Goal: Task Accomplishment & Management: Complete application form

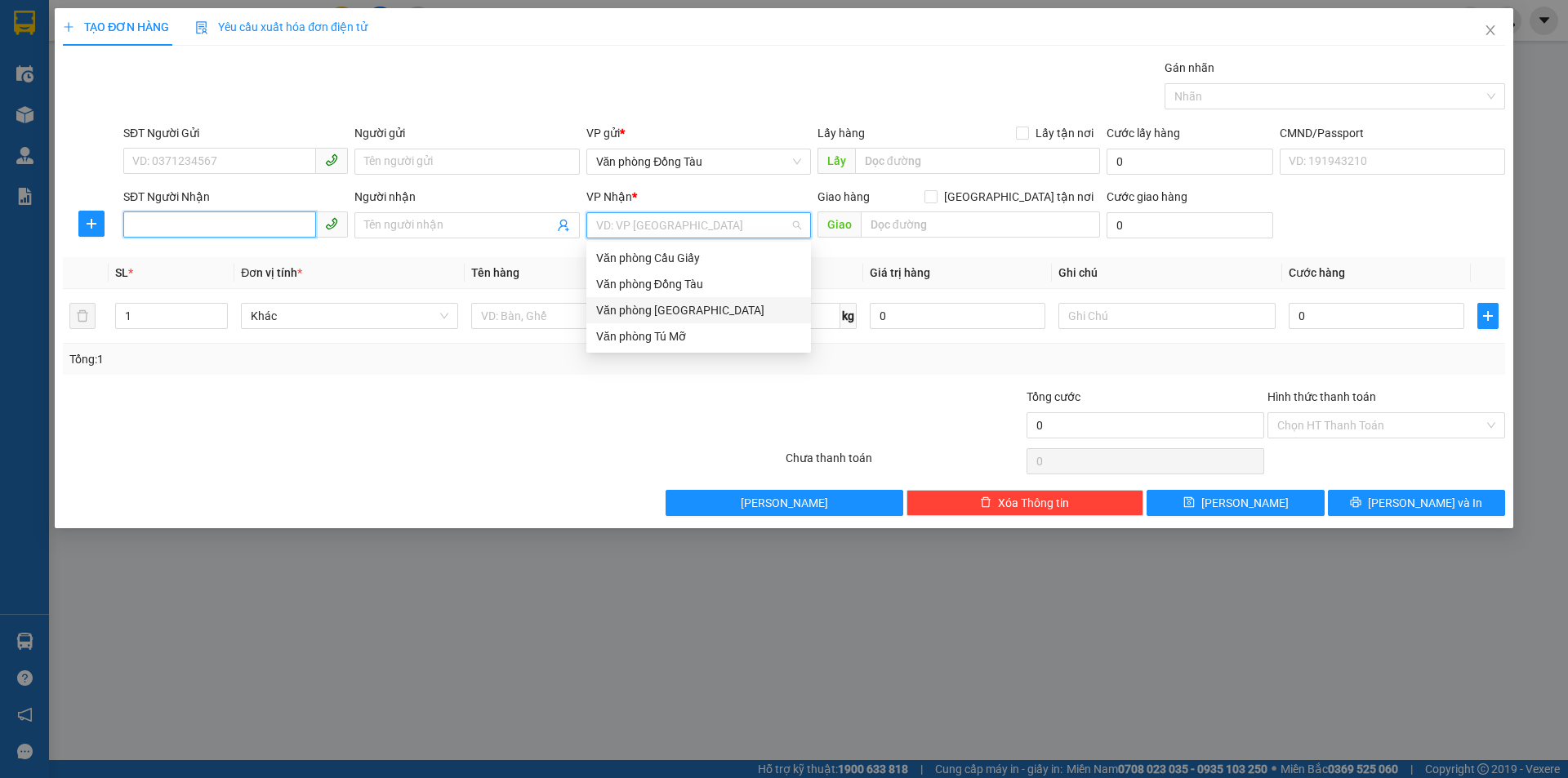
click at [176, 223] on input "SĐT Người Nhận" at bounding box center [220, 224] width 193 height 26
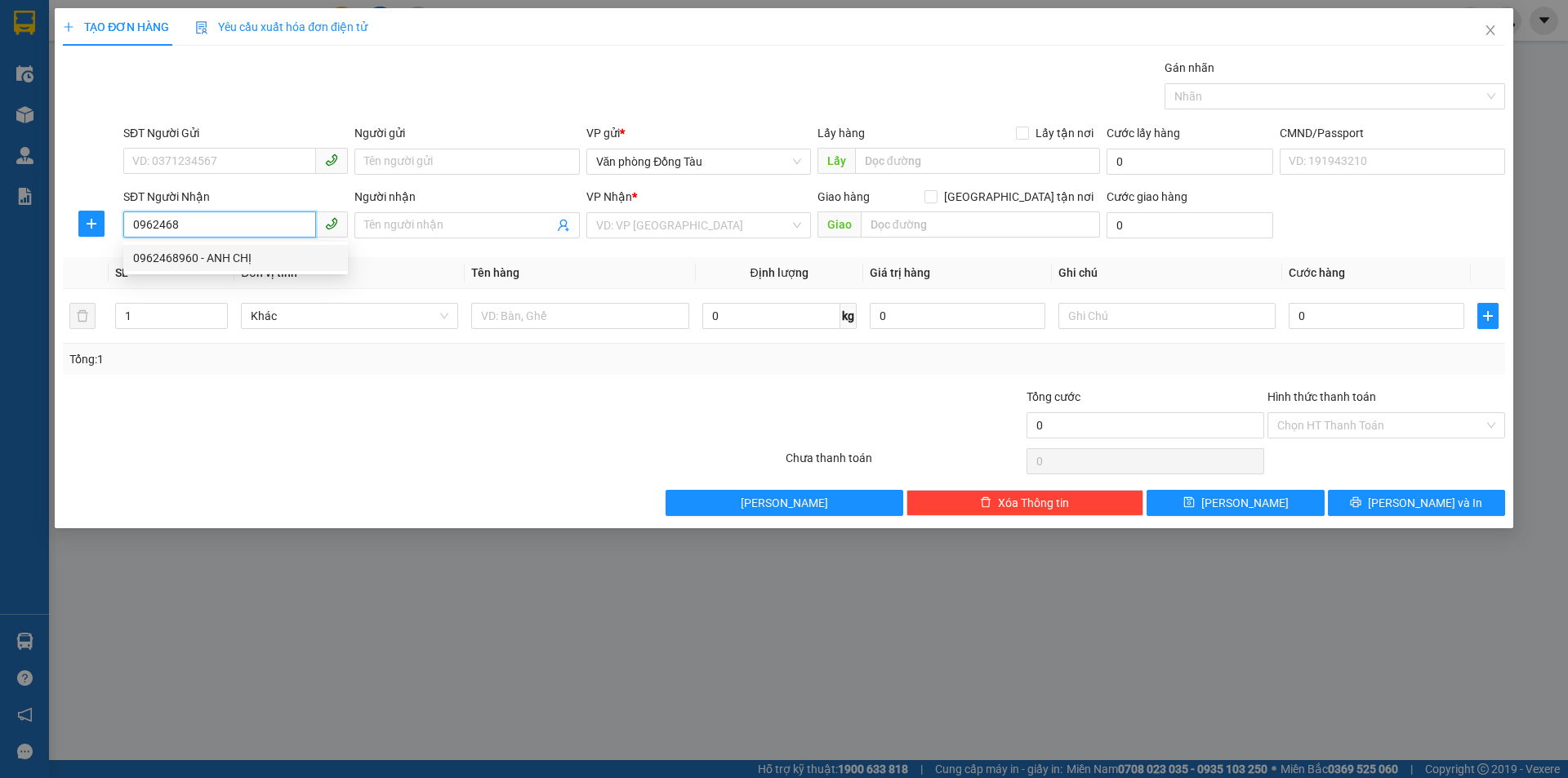
click at [191, 261] on div "0962468960 - ANH CHỊ" at bounding box center [235, 257] width 205 height 18
type input "0962468960"
type input "ANH CHỊ"
type input "hh16-15 vinhome start city , hạc thành"
type input "40.000"
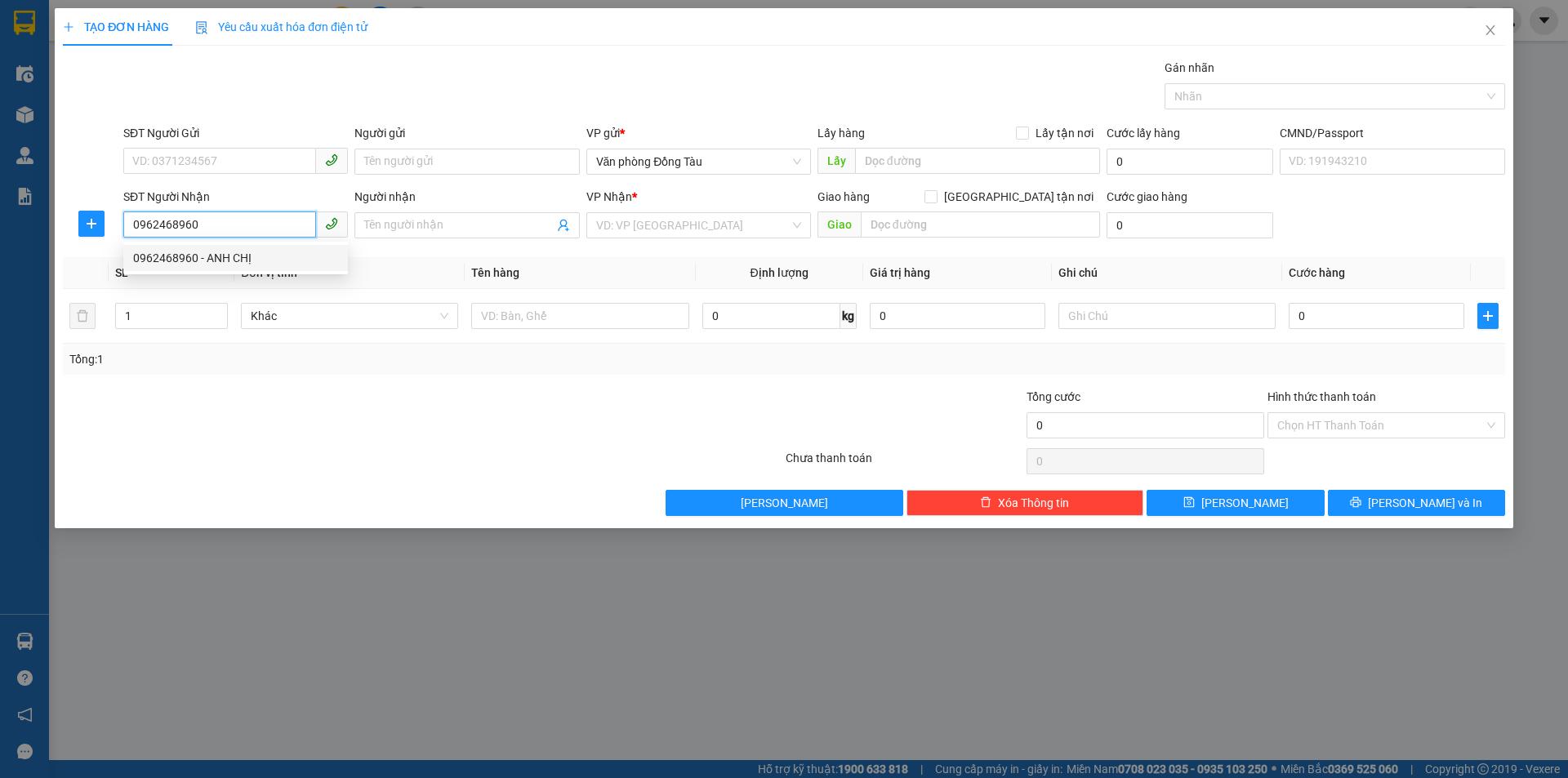
type input "40.000"
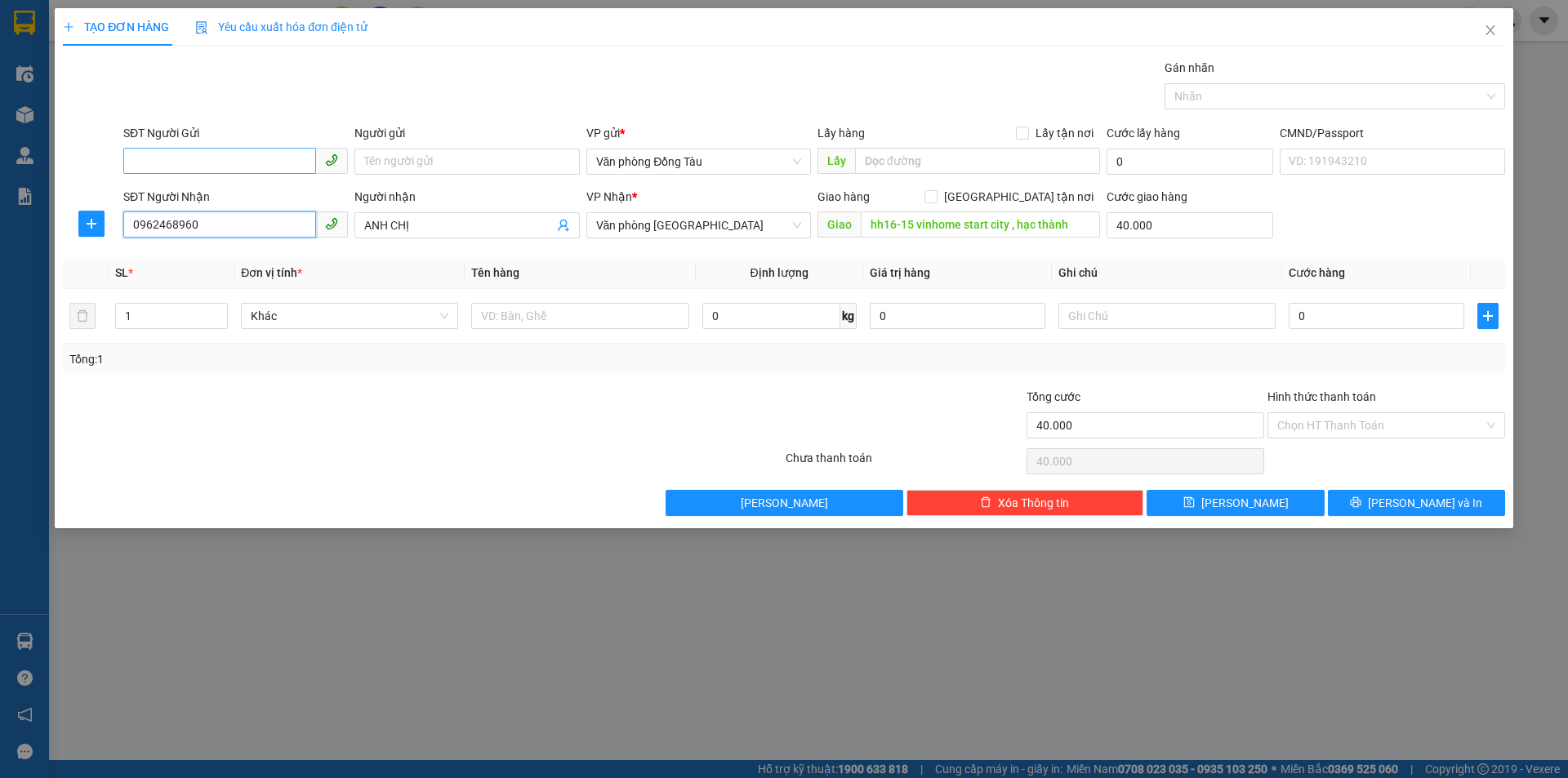
type input "0962468960"
click at [227, 158] on input "SĐT Người Gửi" at bounding box center [220, 161] width 193 height 26
type input "0978392422"
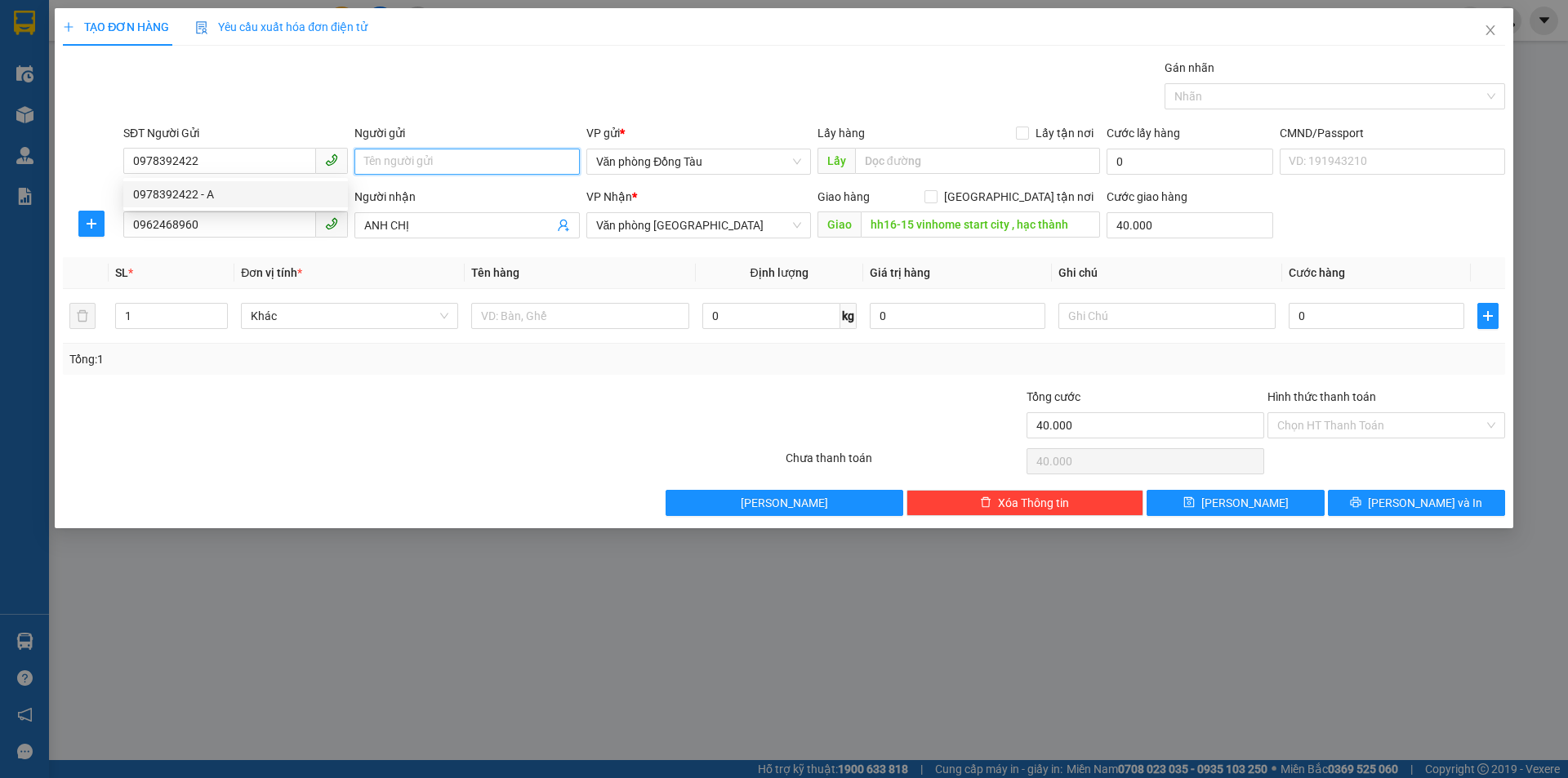
click at [414, 157] on input "Người gửi" at bounding box center [467, 161] width 224 height 26
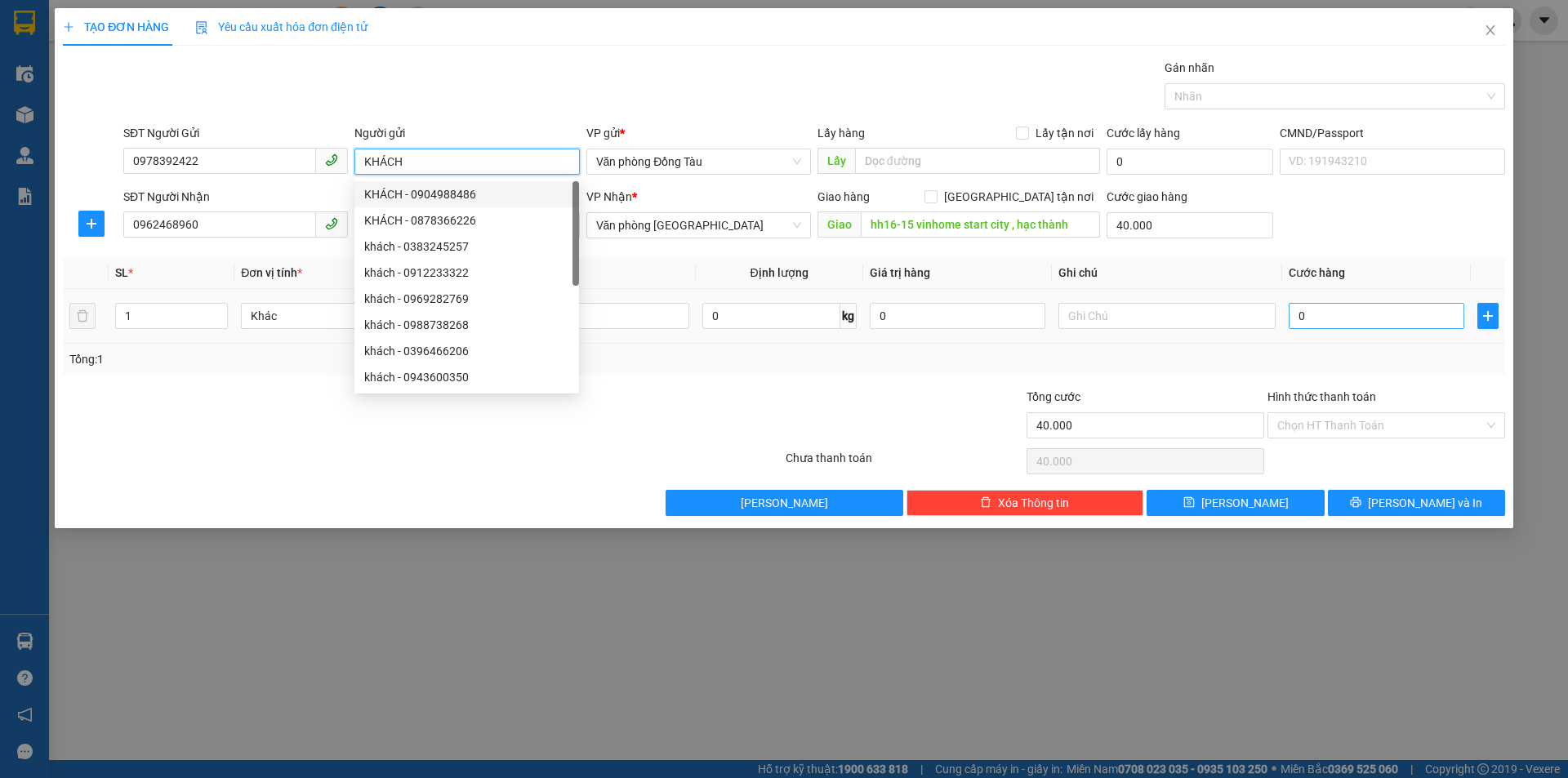
type input "KHÁCH"
click at [1328, 314] on input "0" at bounding box center [1377, 316] width 176 height 26
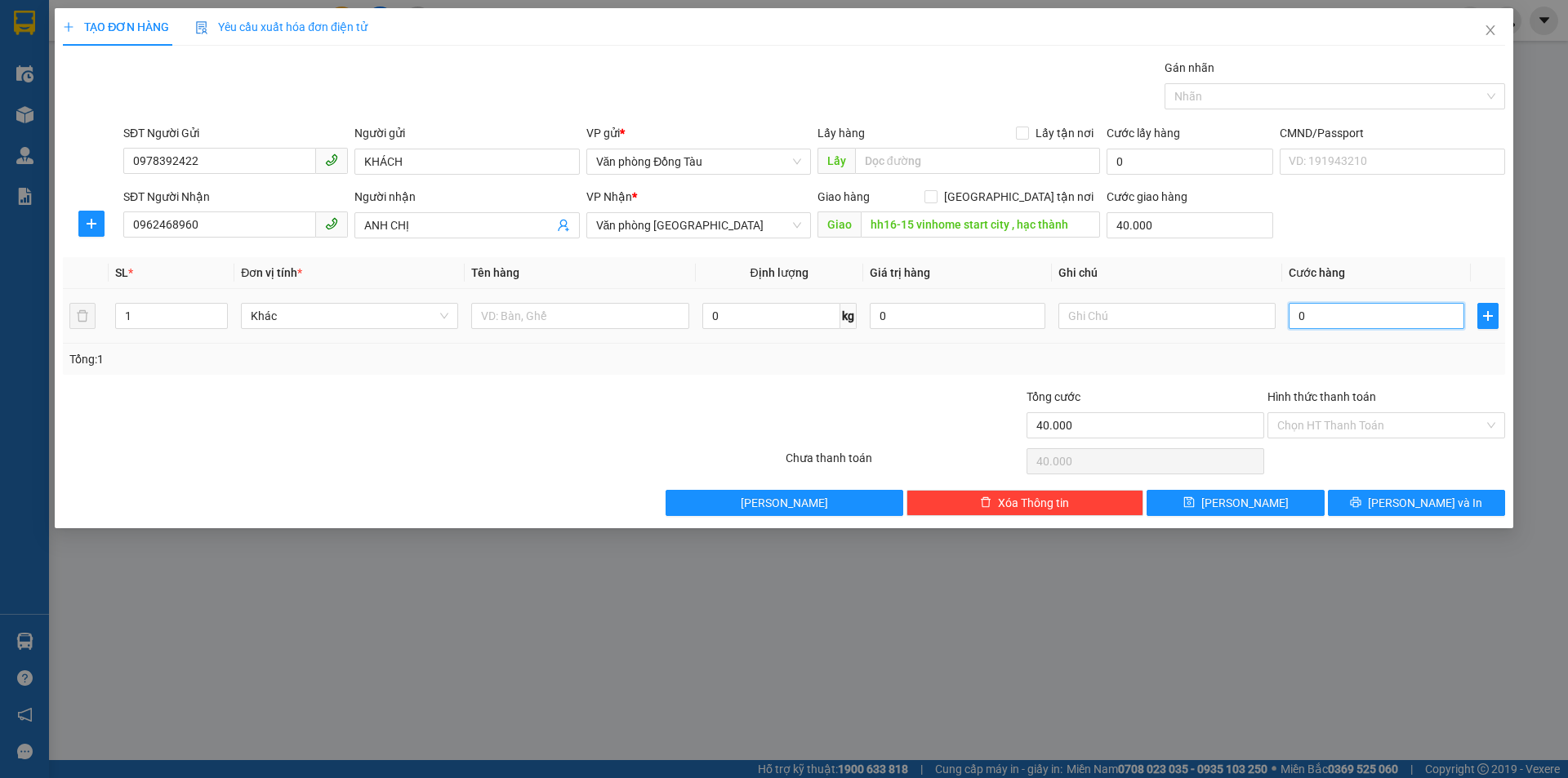
type input "4"
type input "40.004"
type input "40"
type input "40.040"
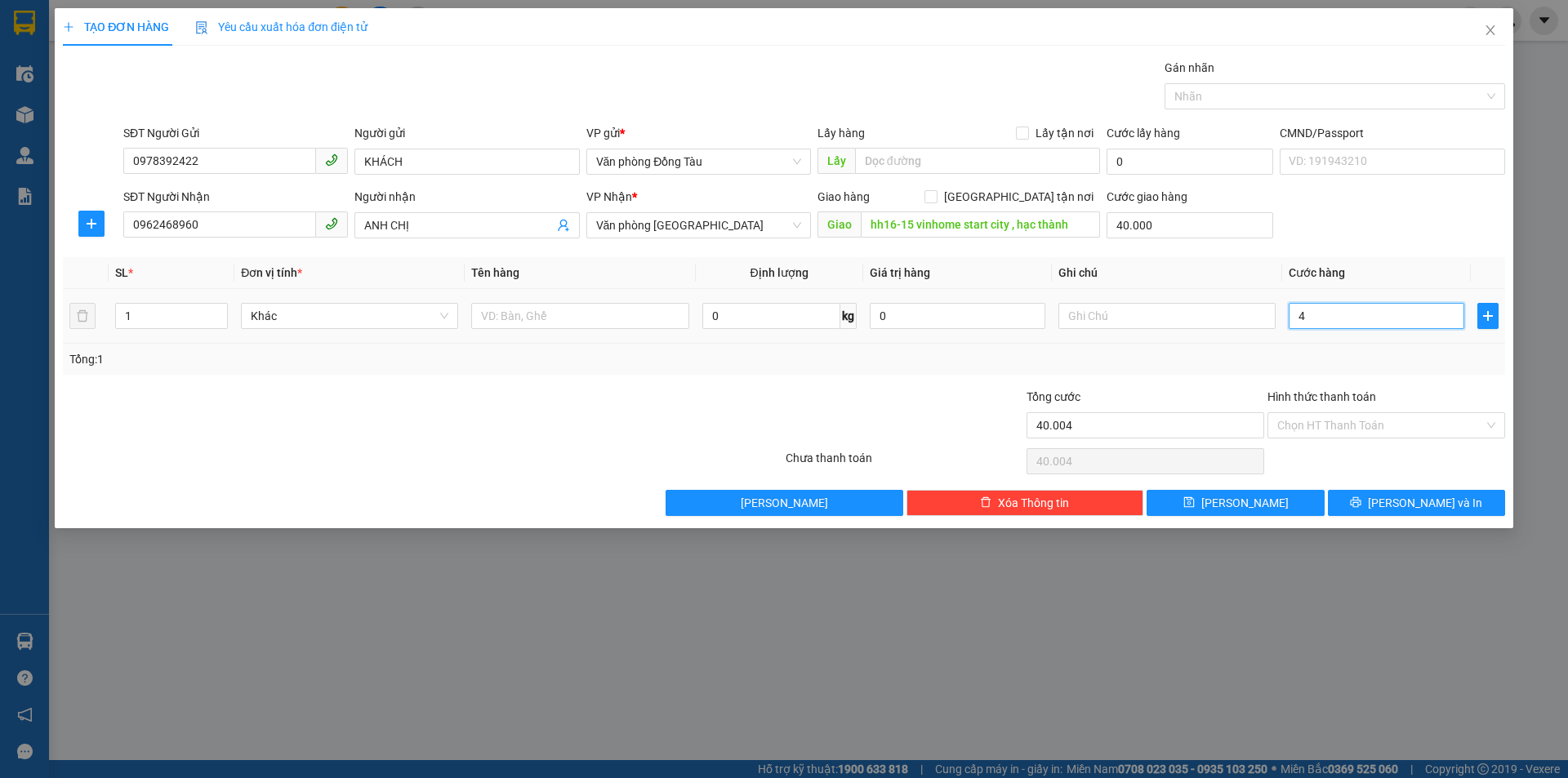
type input "40.040"
type input "400"
type input "40.400"
type input "4.000"
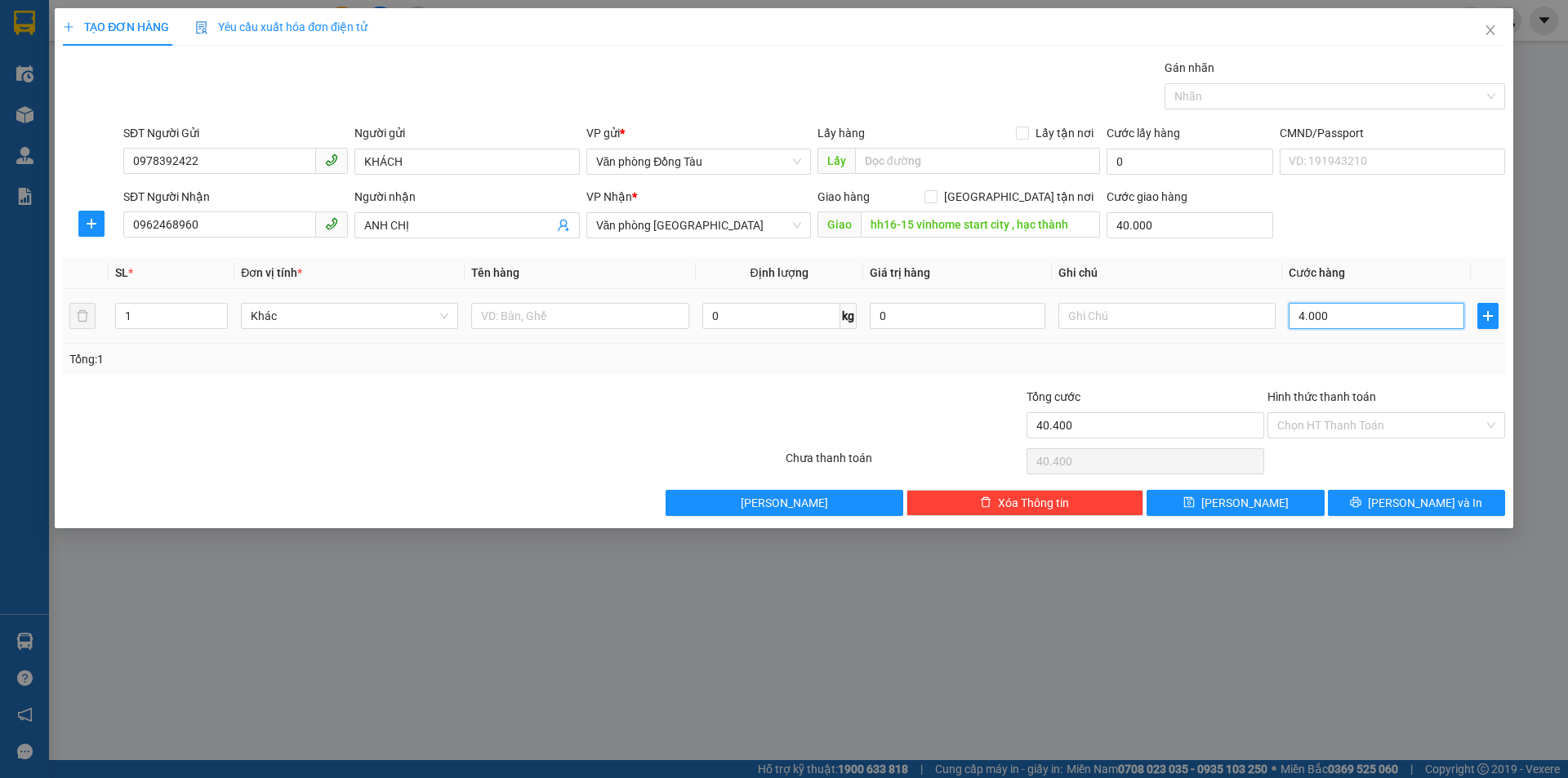
type input "44.000"
type input "40.000"
type input "80.000"
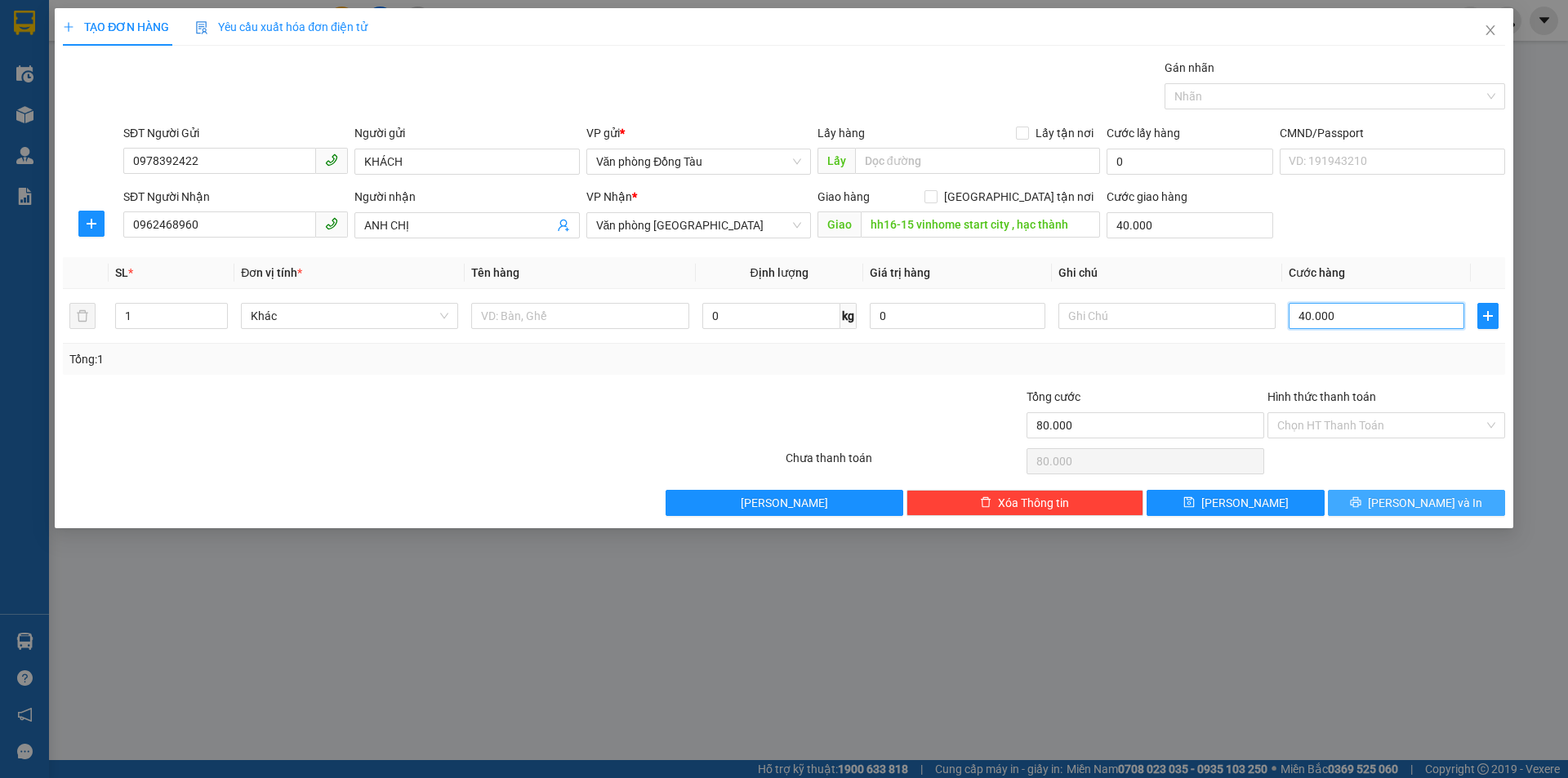
type input "40.000"
click at [1423, 499] on span "[PERSON_NAME] và In" at bounding box center [1424, 502] width 114 height 18
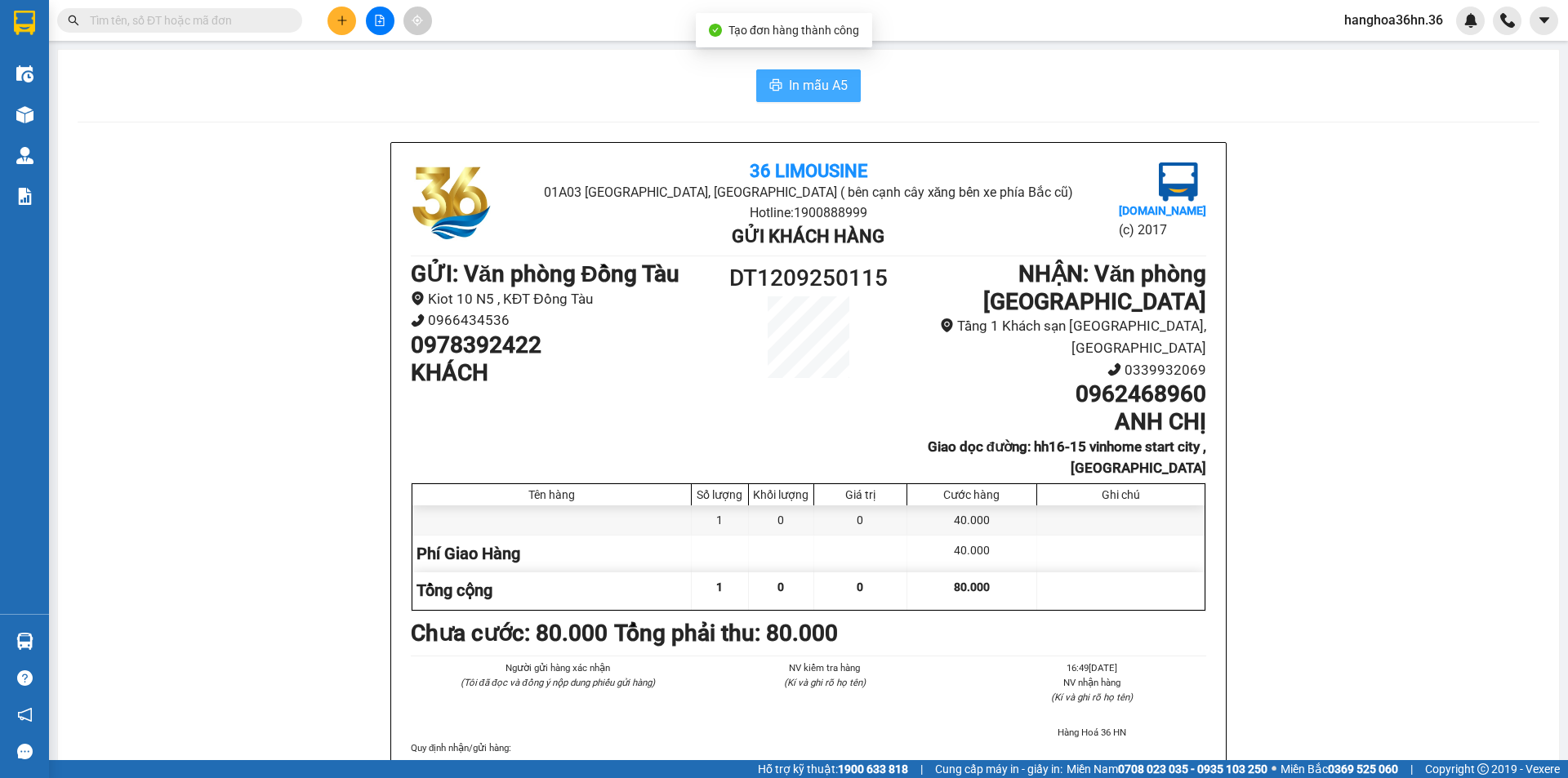
click at [789, 86] on span "In mẫu A5" at bounding box center [817, 85] width 58 height 20
click at [354, 16] on button at bounding box center [341, 20] width 29 height 29
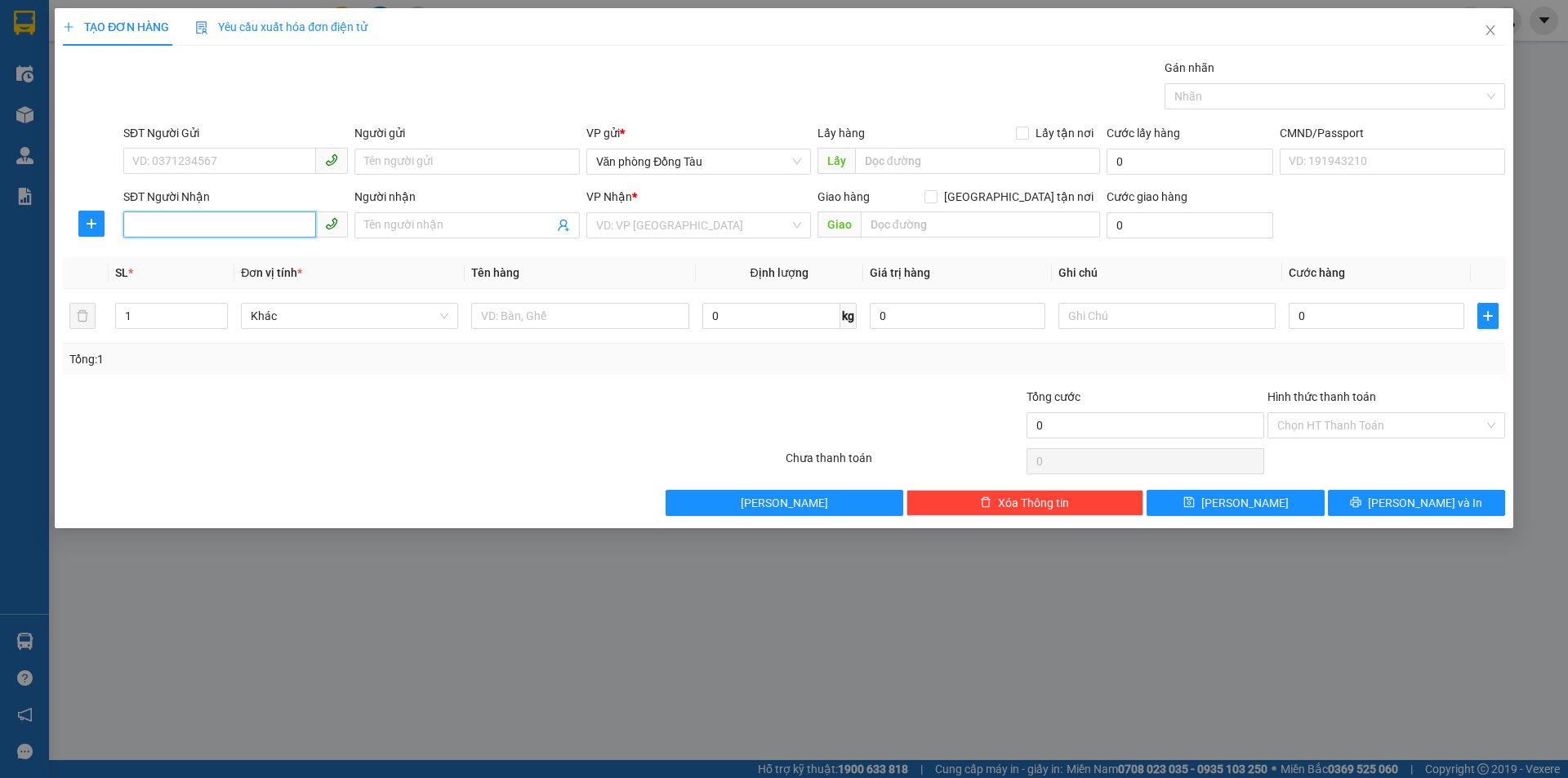
click at [175, 217] on input "SĐT Người Nhận" at bounding box center [220, 224] width 193 height 26
click at [210, 257] on div "0963250661 - c duyên" at bounding box center [235, 257] width 205 height 18
type input "0963250661"
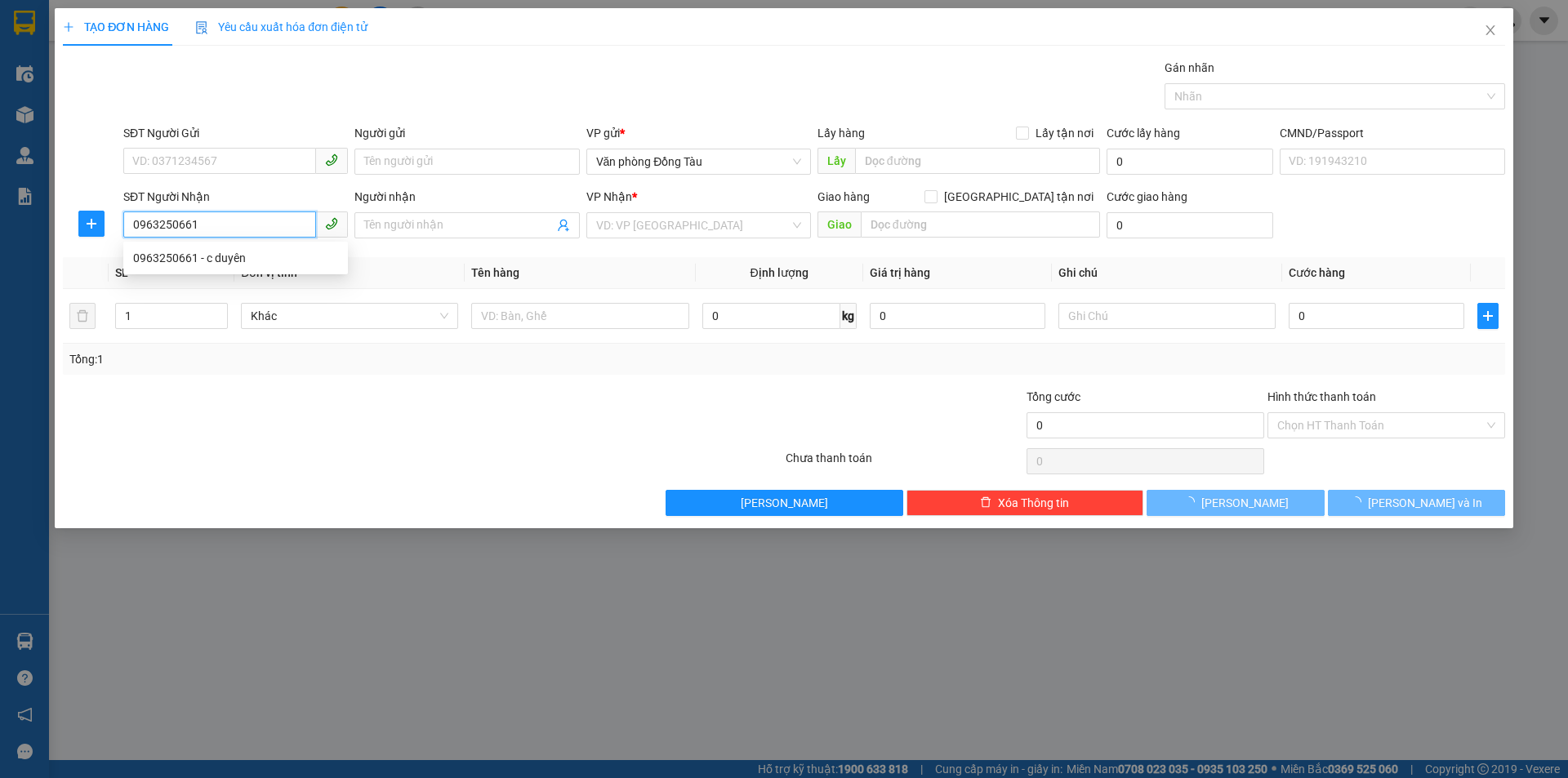
type input "c duyên"
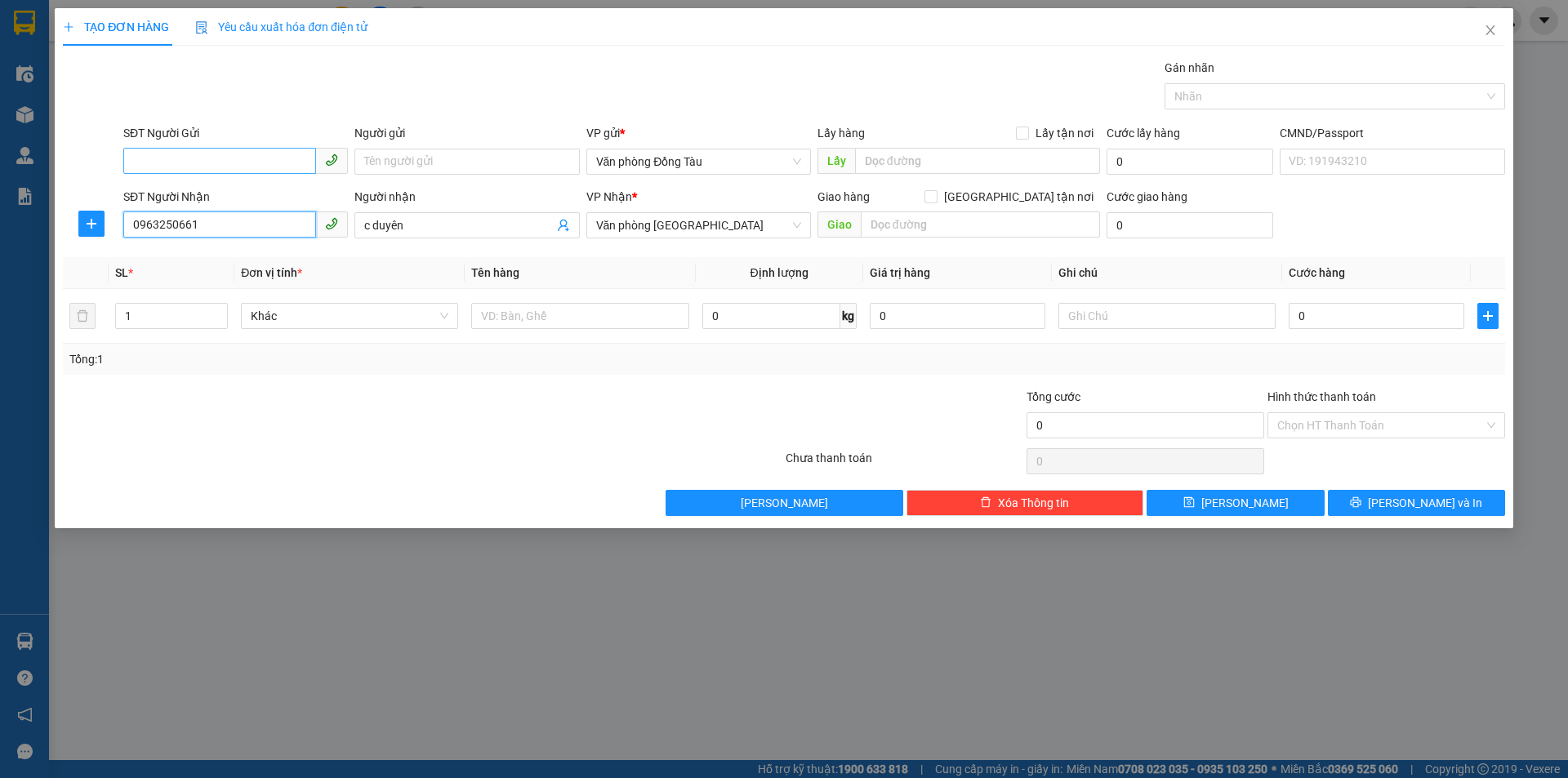
type input "0963250661"
click at [195, 157] on input "SĐT Người Gửi" at bounding box center [220, 161] width 193 height 26
click at [197, 184] on div "0936059421 - c thuý" at bounding box center [235, 194] width 224 height 26
type input "0936059421"
type input "c thuý"
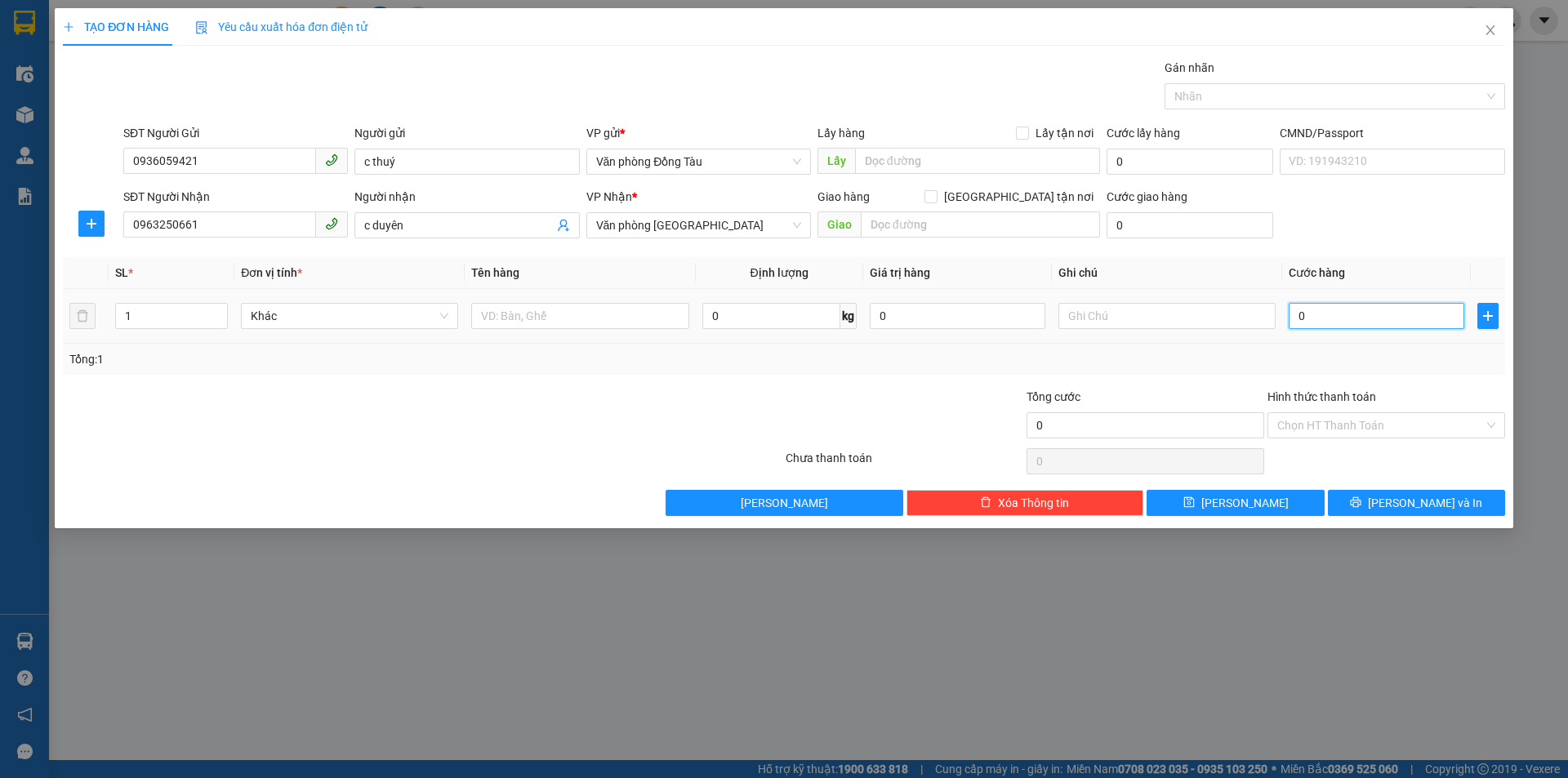
click at [1353, 319] on input "0" at bounding box center [1377, 316] width 176 height 26
type input "3"
type input "30"
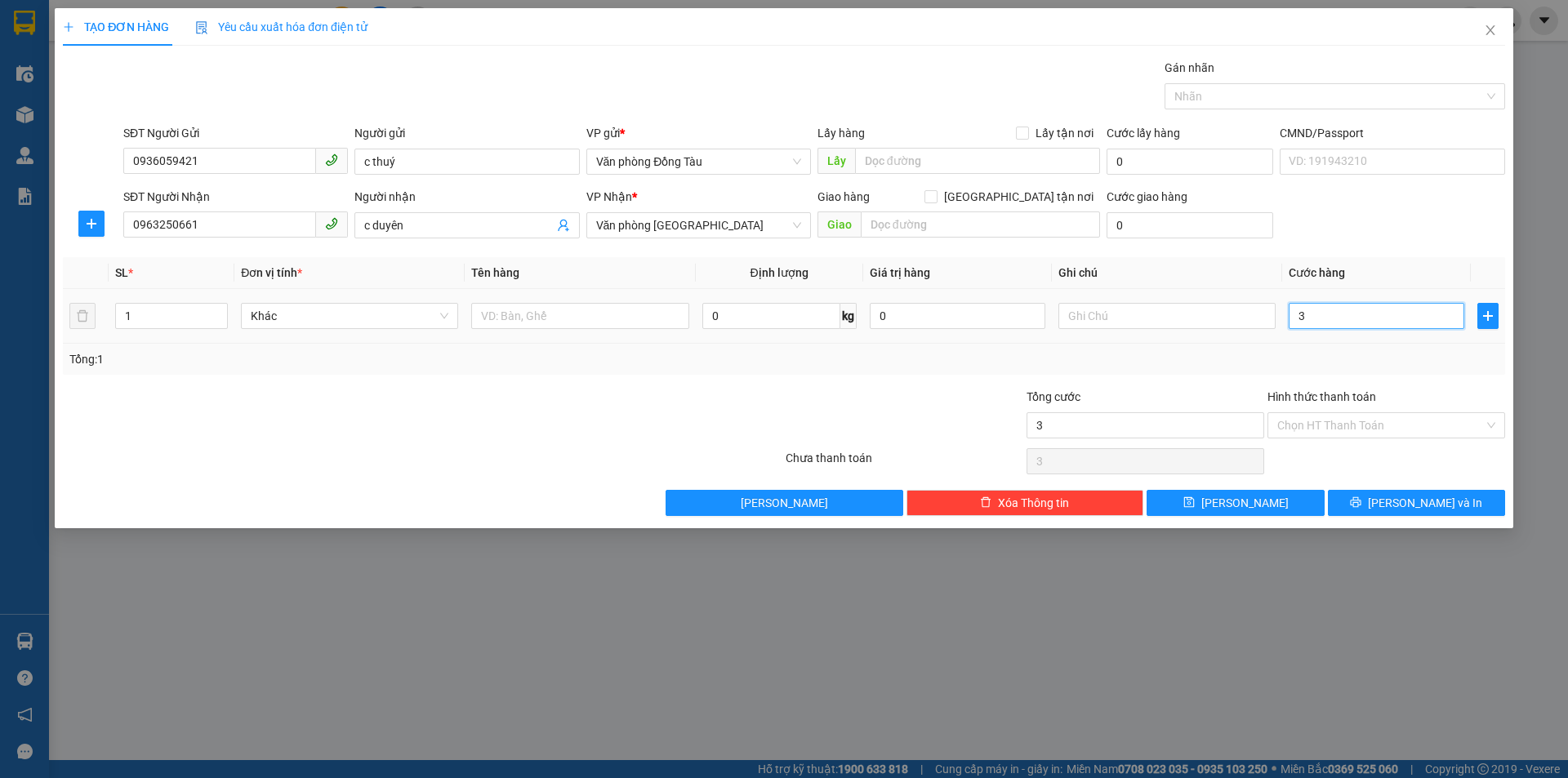
type input "30"
type input "300"
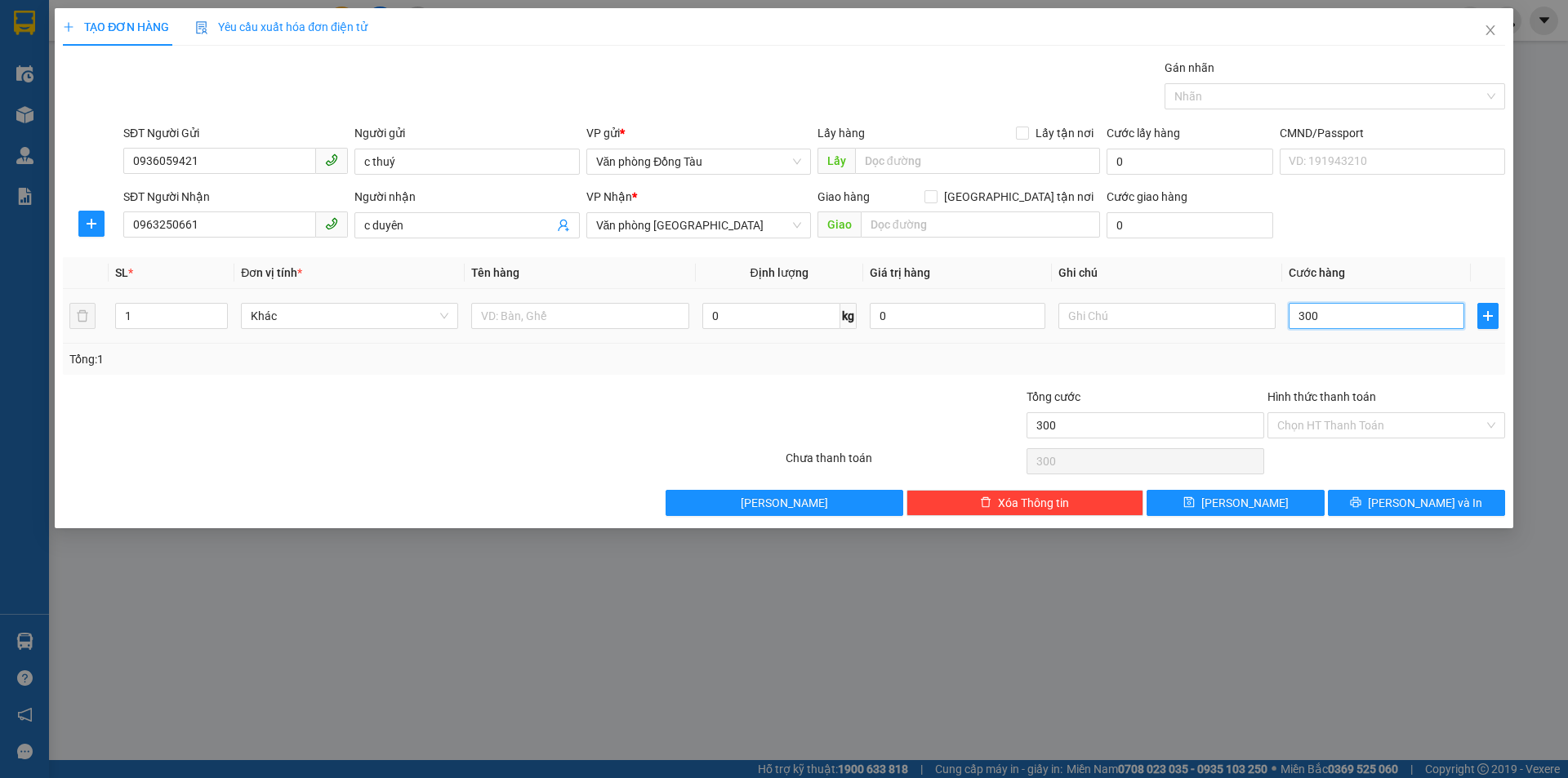
type input "3.000"
type input "30.000"
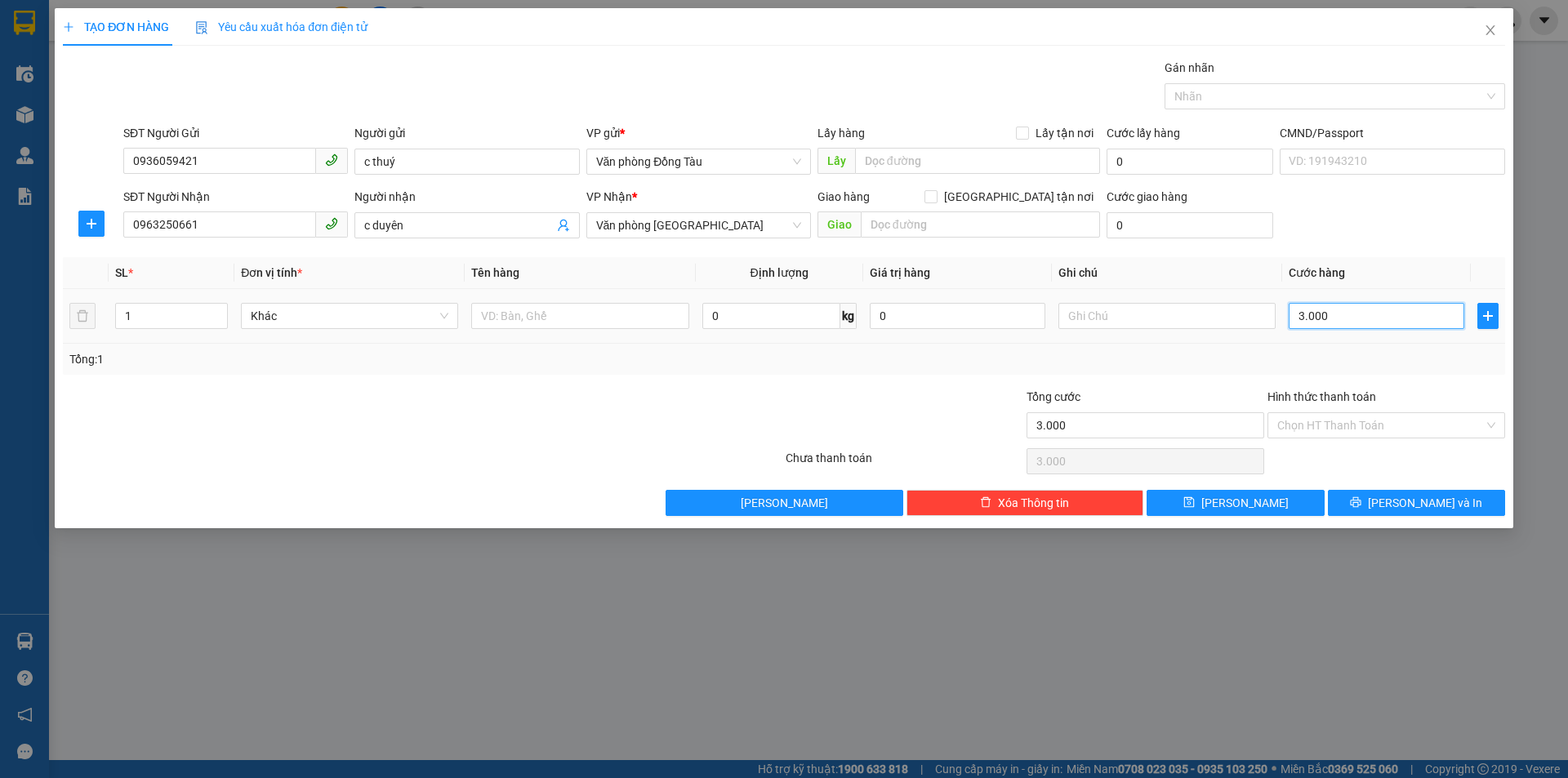
type input "30.000"
click at [1410, 505] on span "[PERSON_NAME] và In" at bounding box center [1424, 502] width 114 height 18
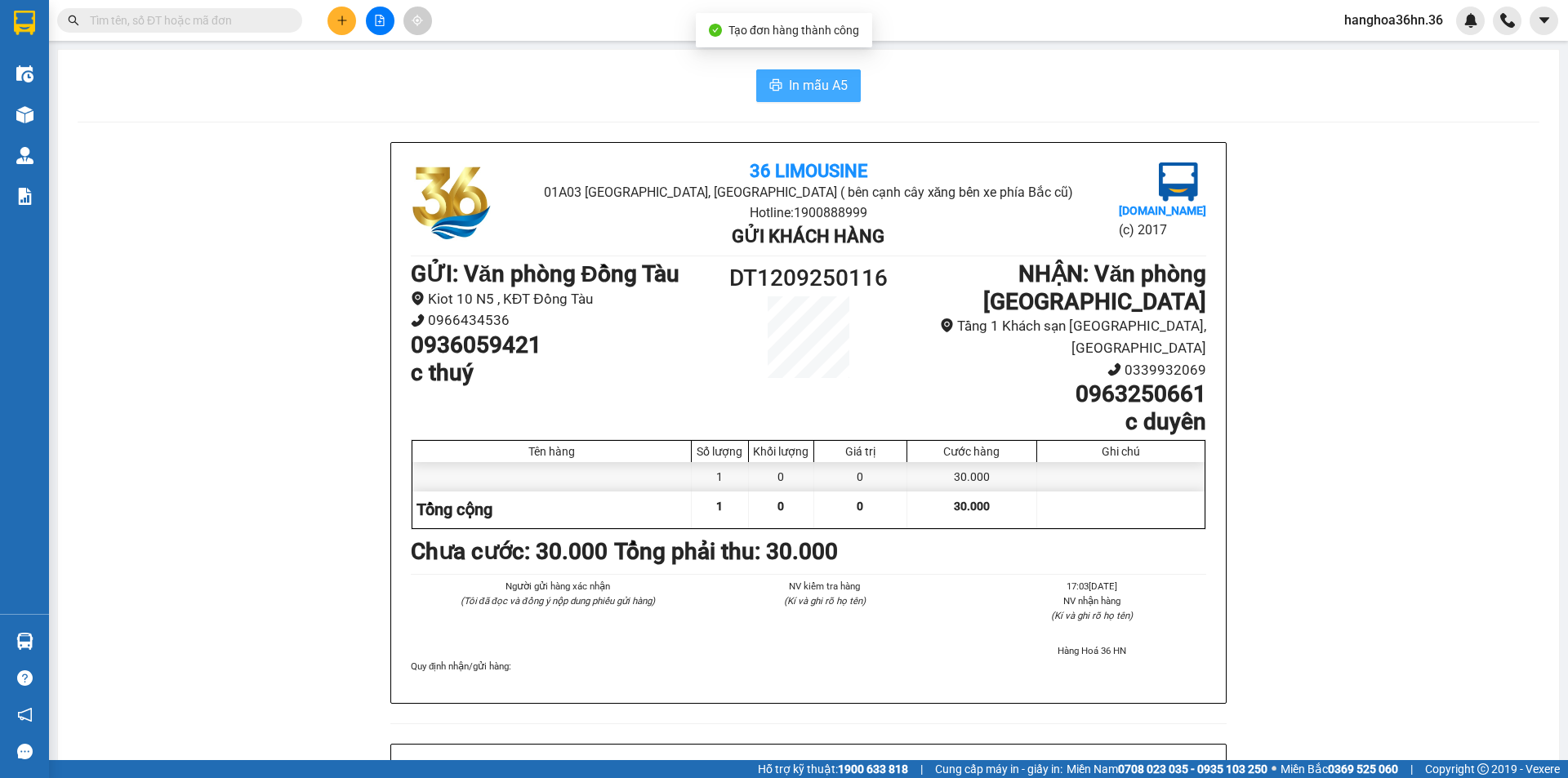
click at [795, 89] on span "In mẫu A5" at bounding box center [817, 85] width 58 height 20
click at [341, 23] on icon "plus" at bounding box center [342, 20] width 11 height 11
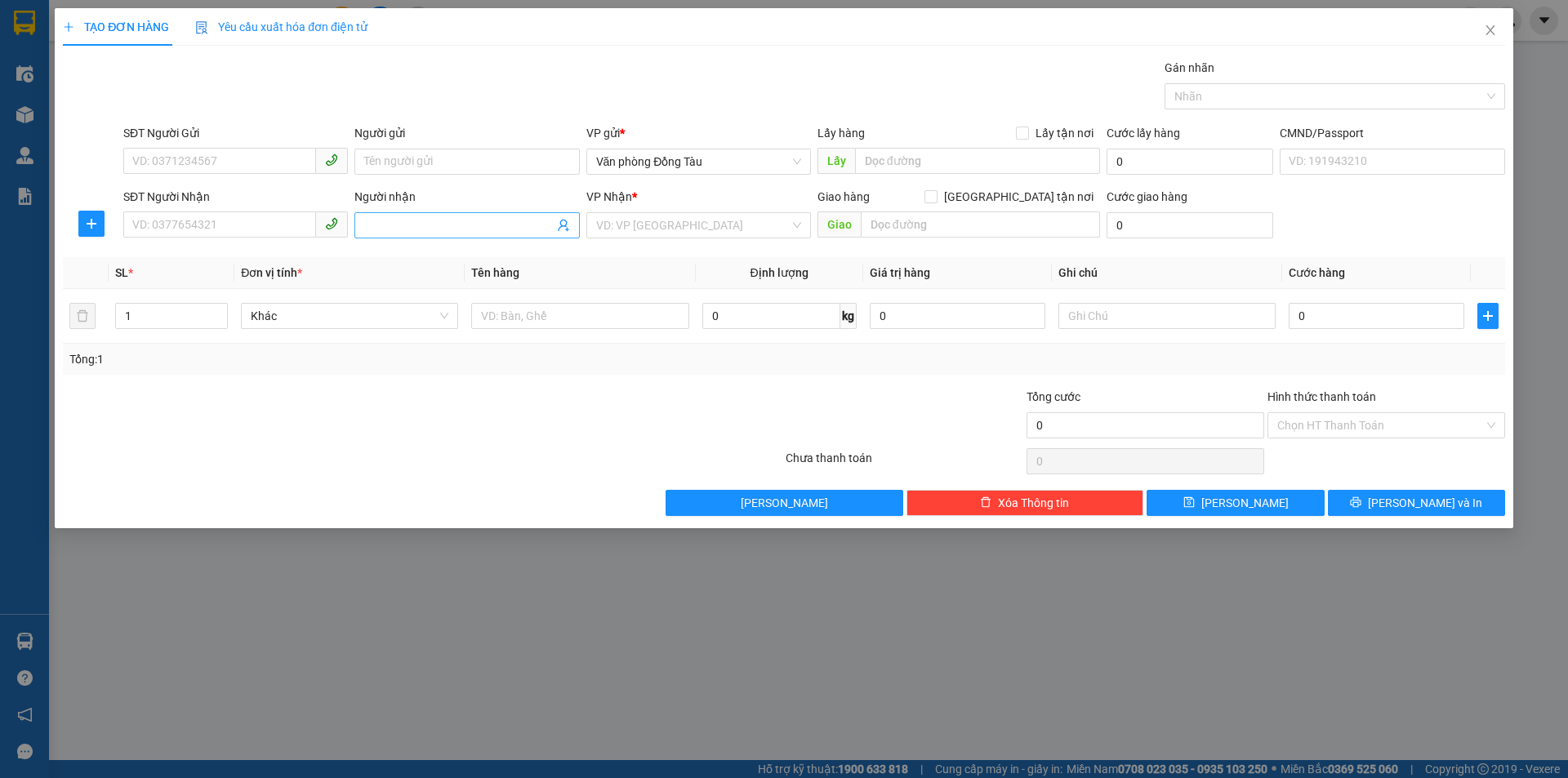
click at [385, 220] on input "Người nhận" at bounding box center [459, 225] width 189 height 18
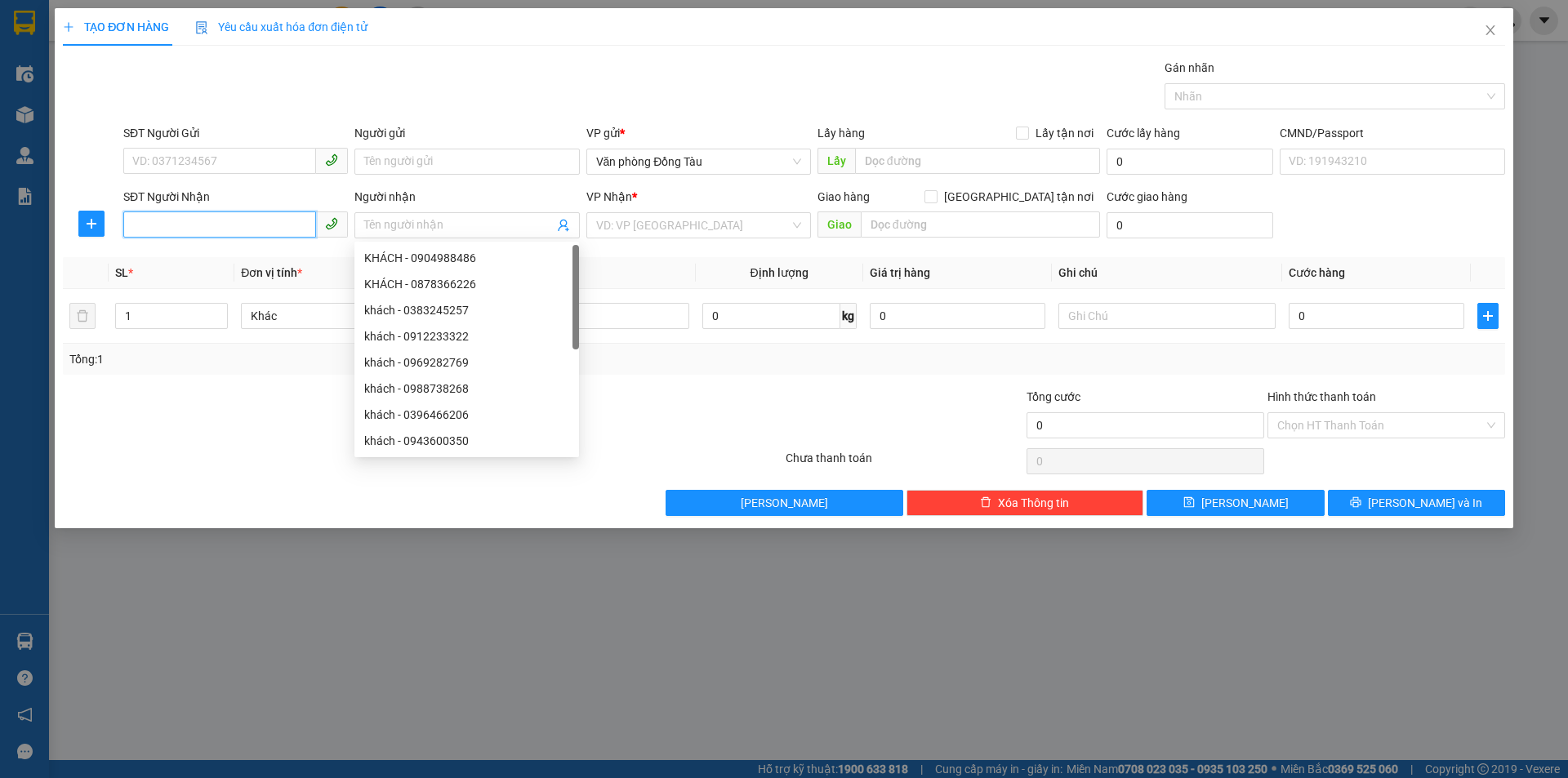
click at [256, 232] on input "SĐT Người Nhận" at bounding box center [220, 224] width 193 height 26
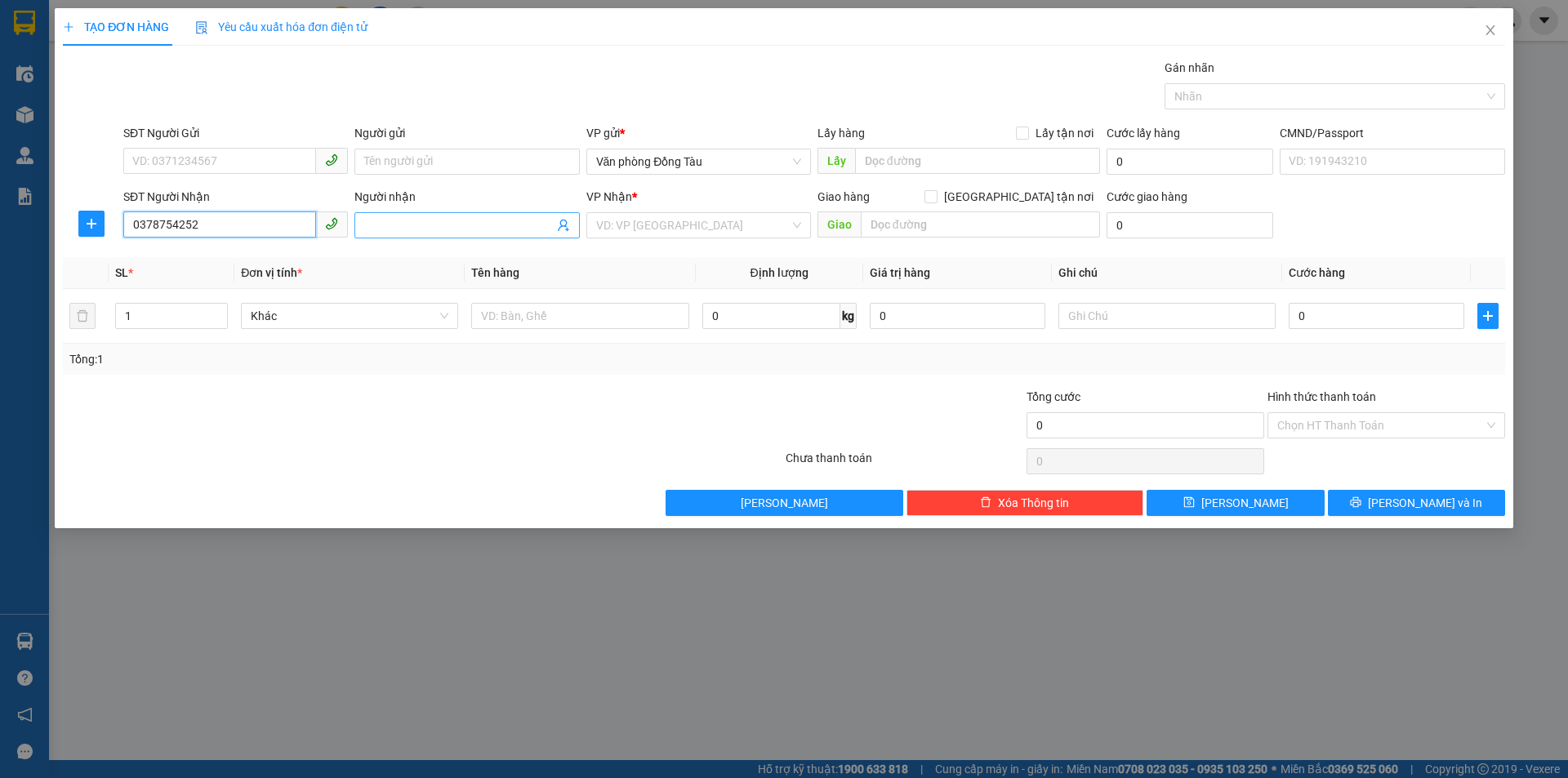
type input "0378754252"
click at [386, 224] on input "Người nhận" at bounding box center [459, 225] width 189 height 18
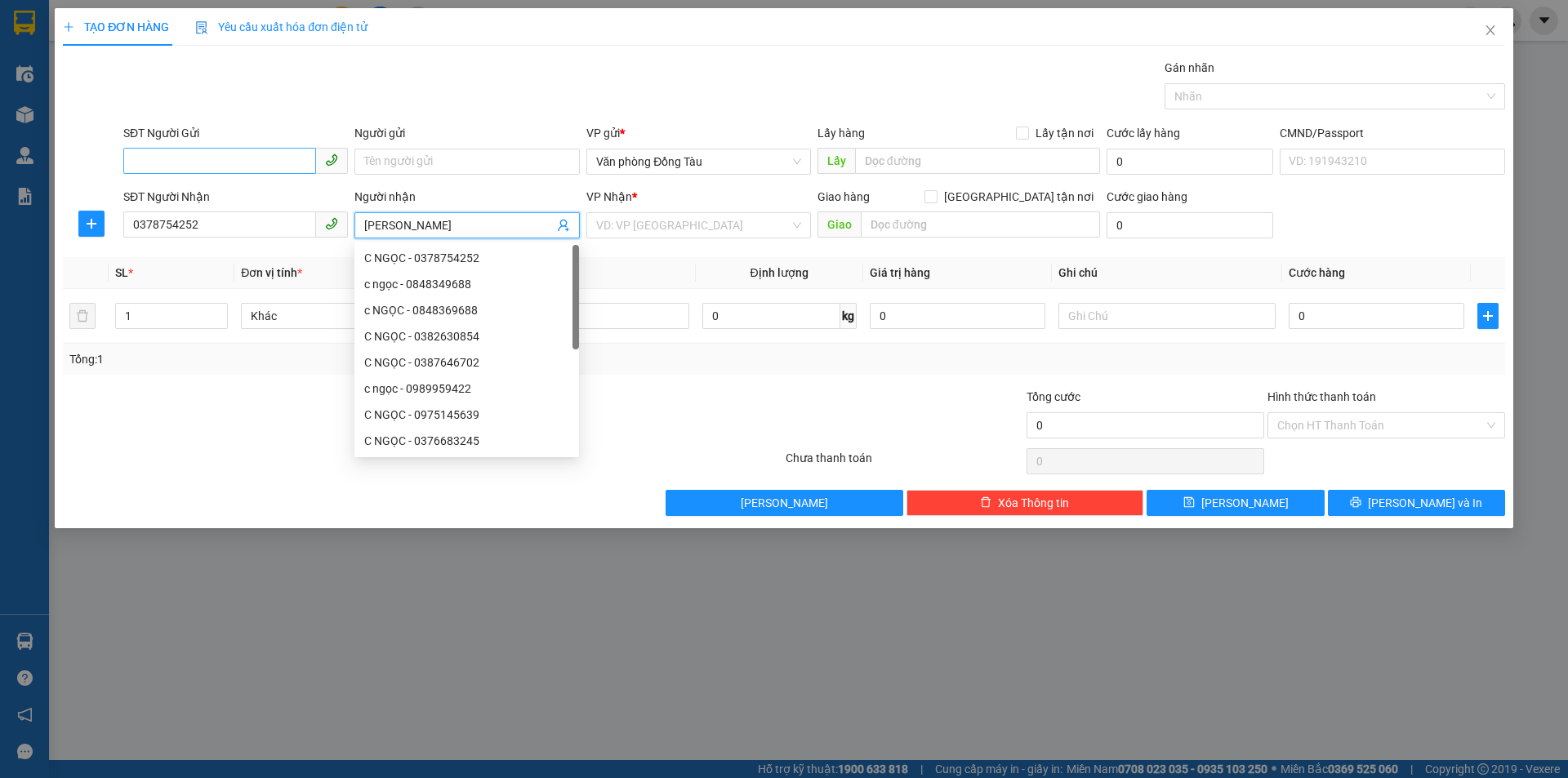
type input "[PERSON_NAME]"
click at [239, 163] on input "SĐT Người Gửi" at bounding box center [220, 161] width 193 height 26
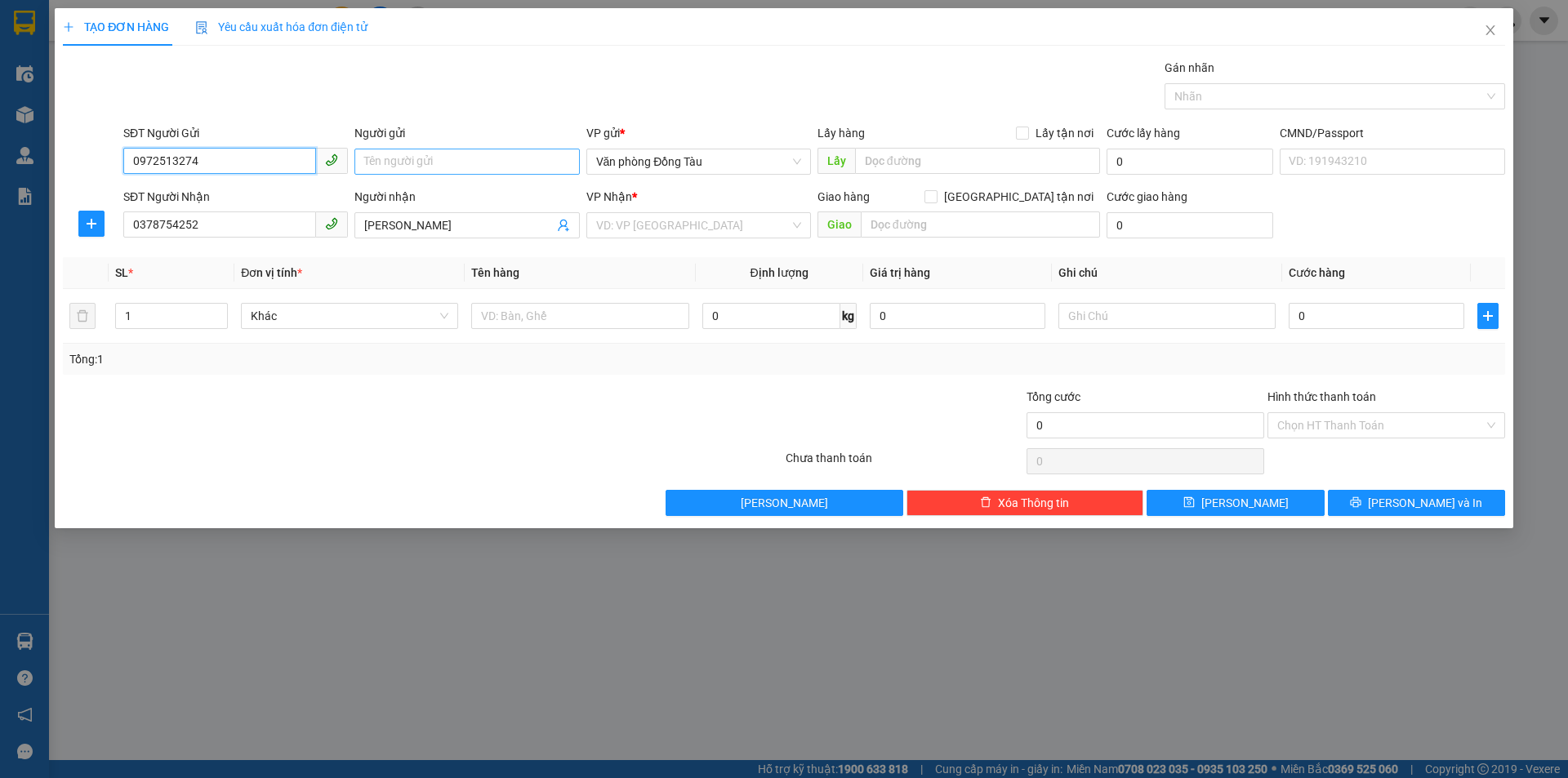
type input "0972513274"
click at [405, 163] on input "Người gửi" at bounding box center [467, 161] width 224 height 26
type input "[PERSON_NAME]"
click at [697, 216] on input "search" at bounding box center [692, 225] width 194 height 24
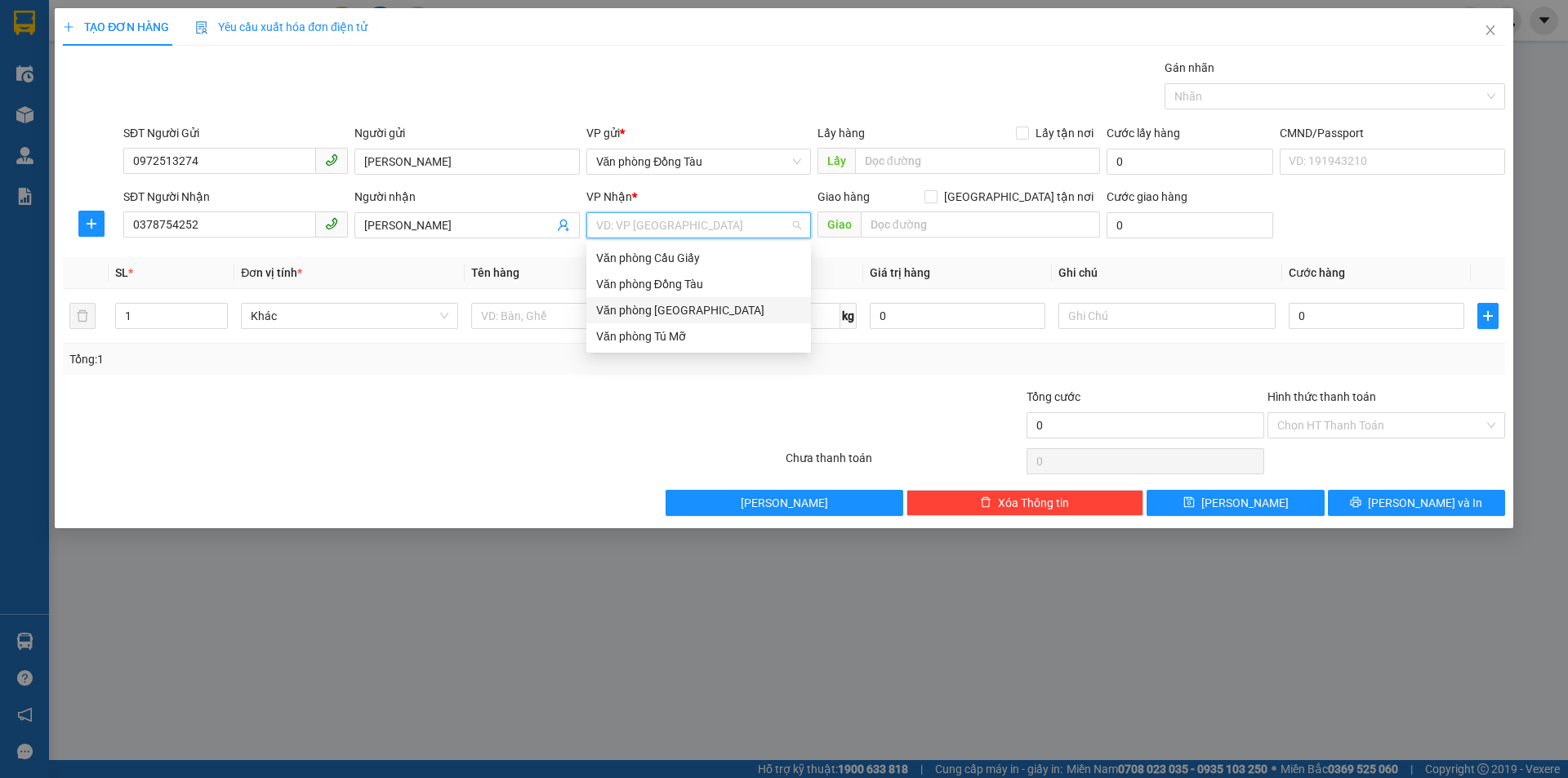
click at [703, 306] on div "Văn phòng [GEOGRAPHIC_DATA]" at bounding box center [698, 309] width 205 height 18
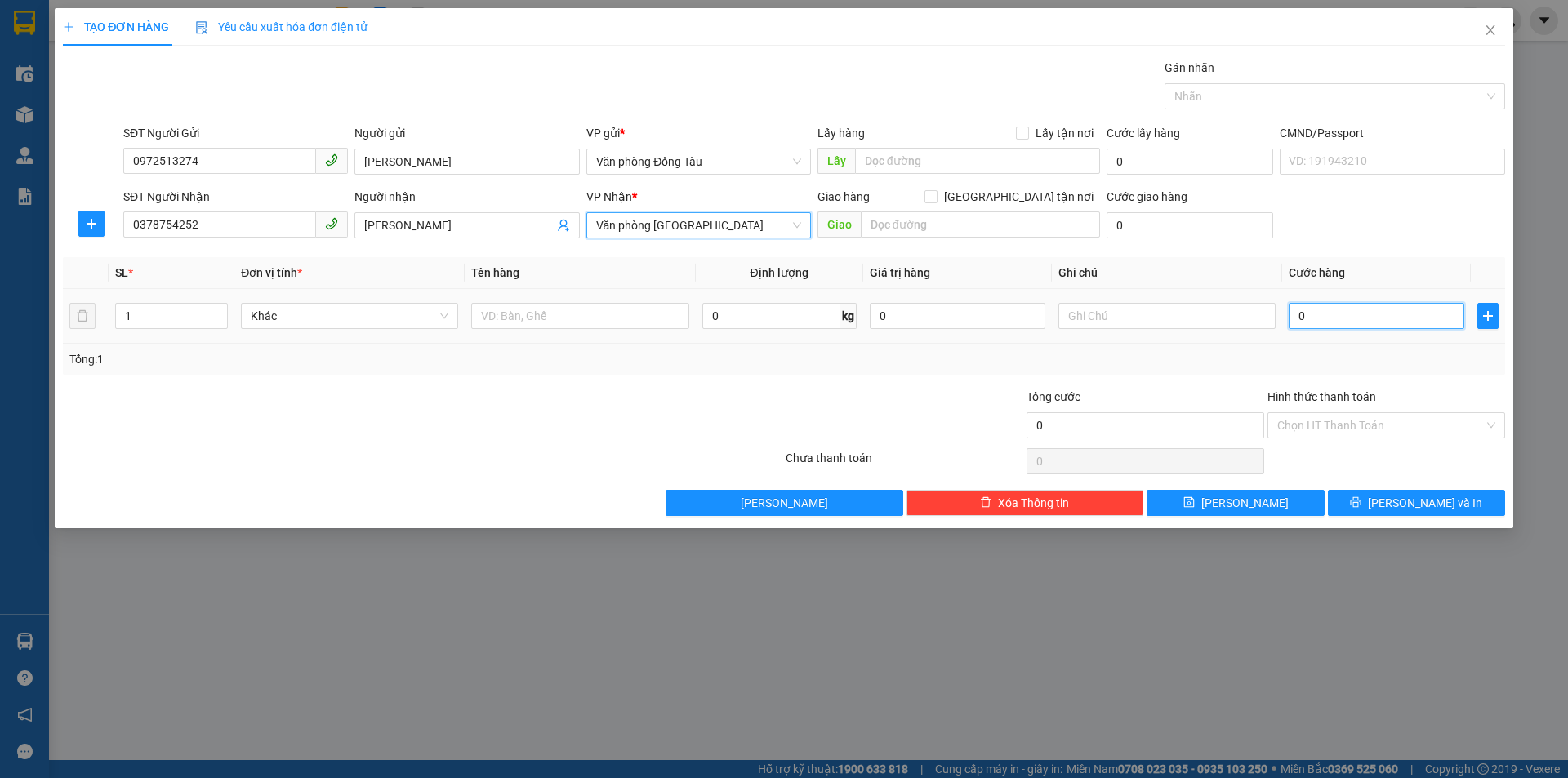
click at [1312, 311] on input "0" at bounding box center [1377, 316] width 176 height 26
type input "3"
type input "30"
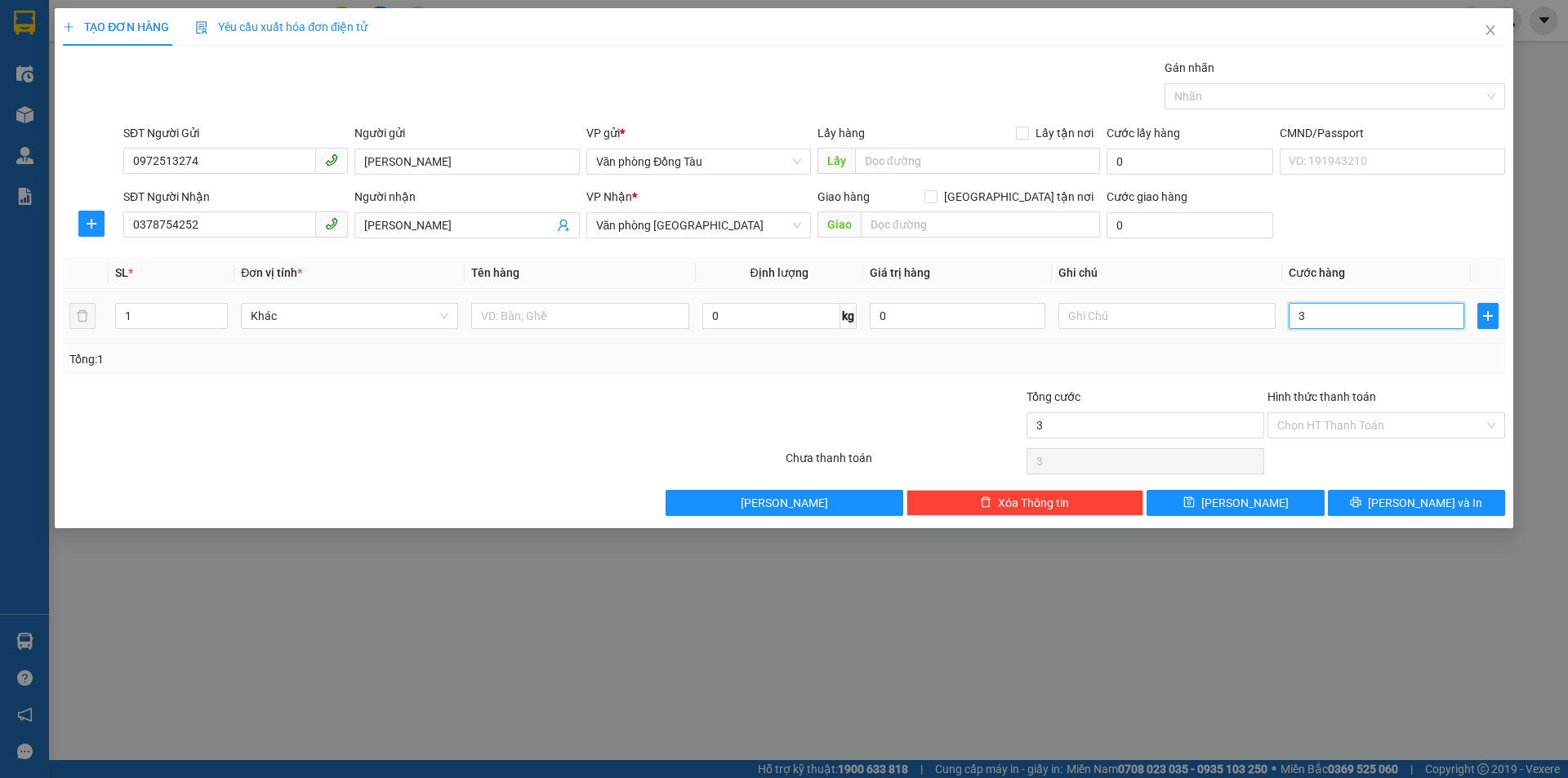
type input "30"
type input "300"
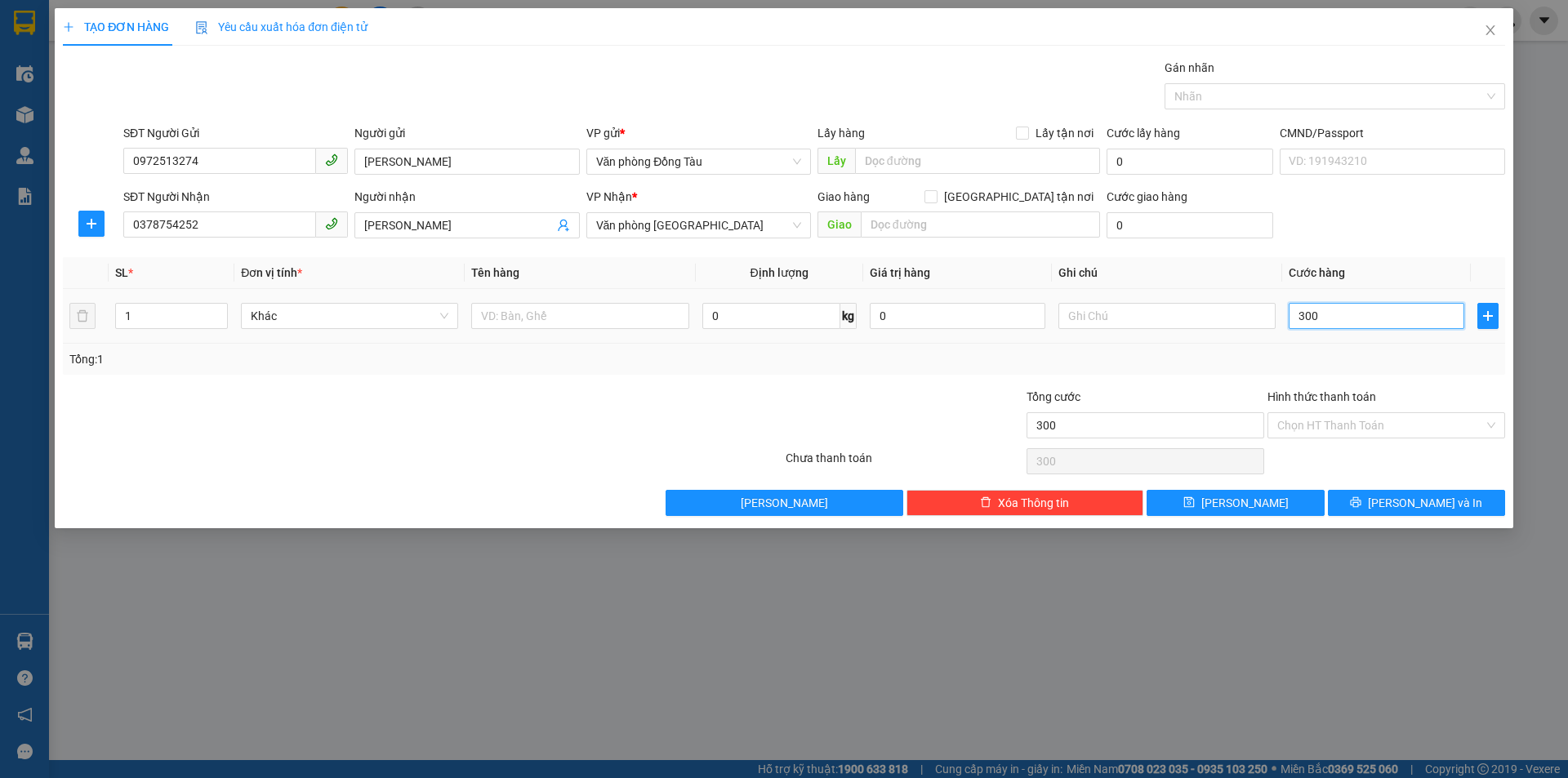
type input "3.000"
type input "30.000"
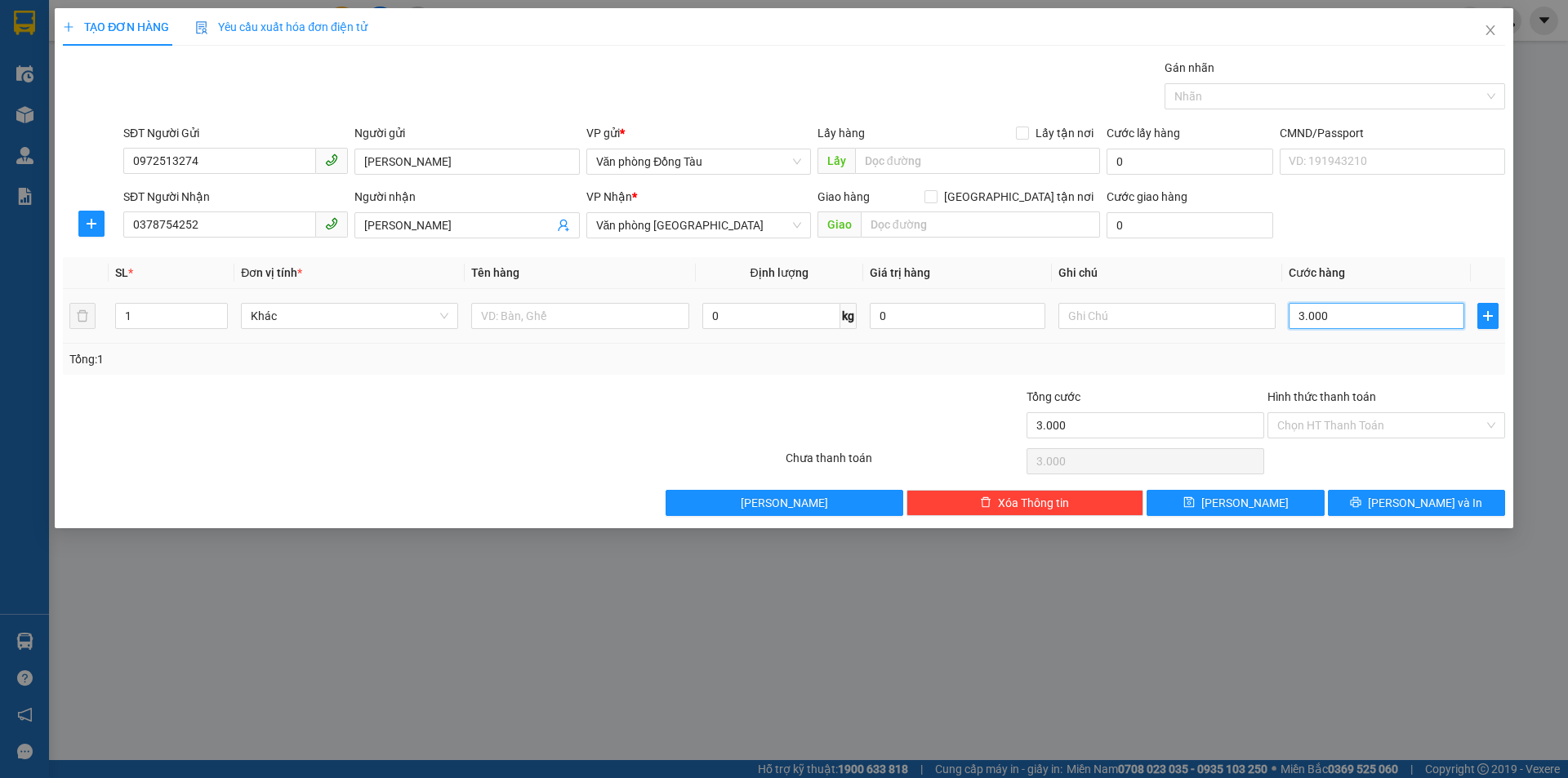
type input "30.000"
click at [1345, 434] on input "Hình thức thanh toán" at bounding box center [1381, 425] width 207 height 24
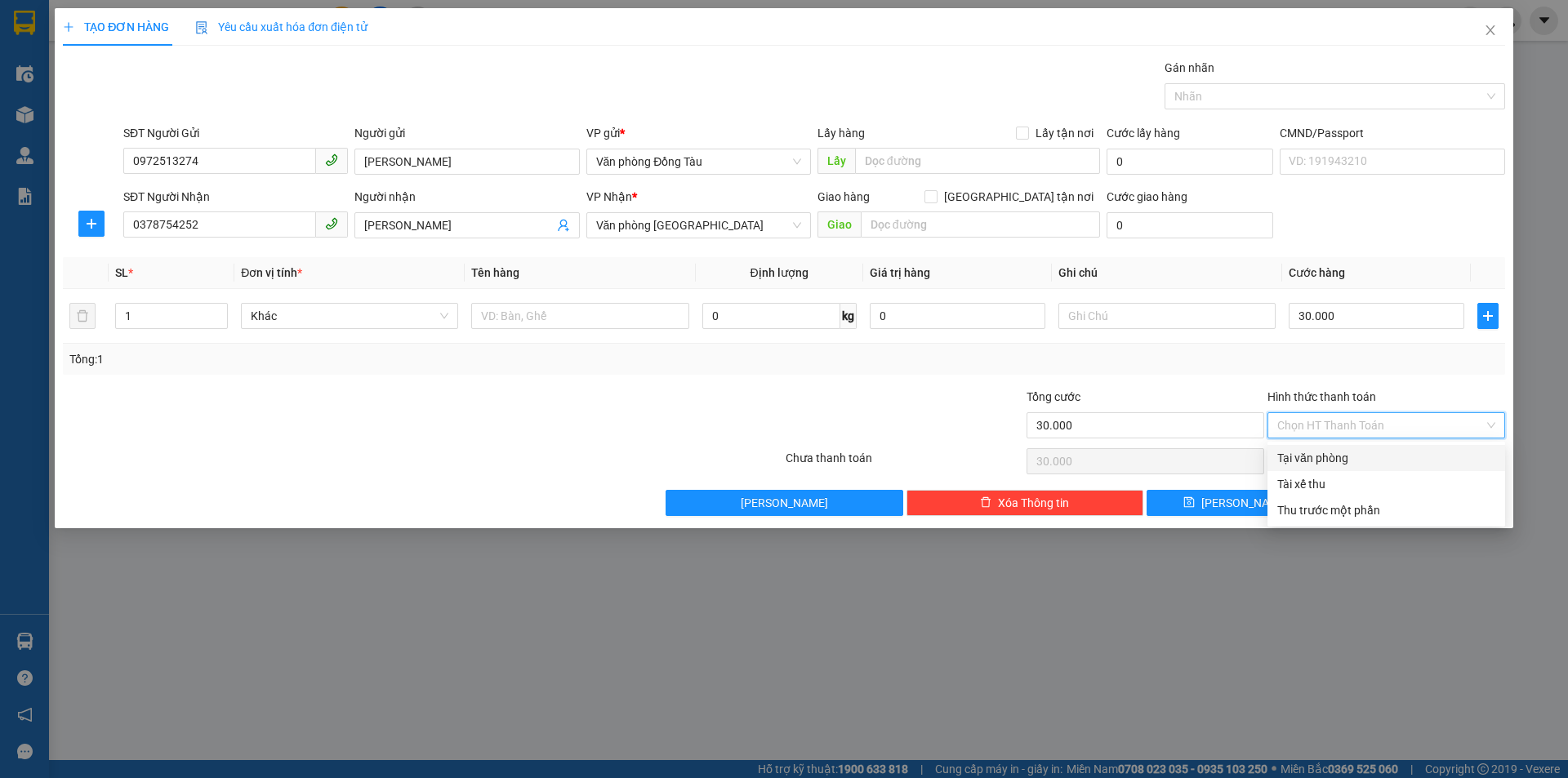
click at [1359, 458] on div "Tại văn phòng" at bounding box center [1386, 458] width 218 height 18
type input "0"
click at [1409, 502] on span "[PERSON_NAME] và In" at bounding box center [1424, 502] width 114 height 18
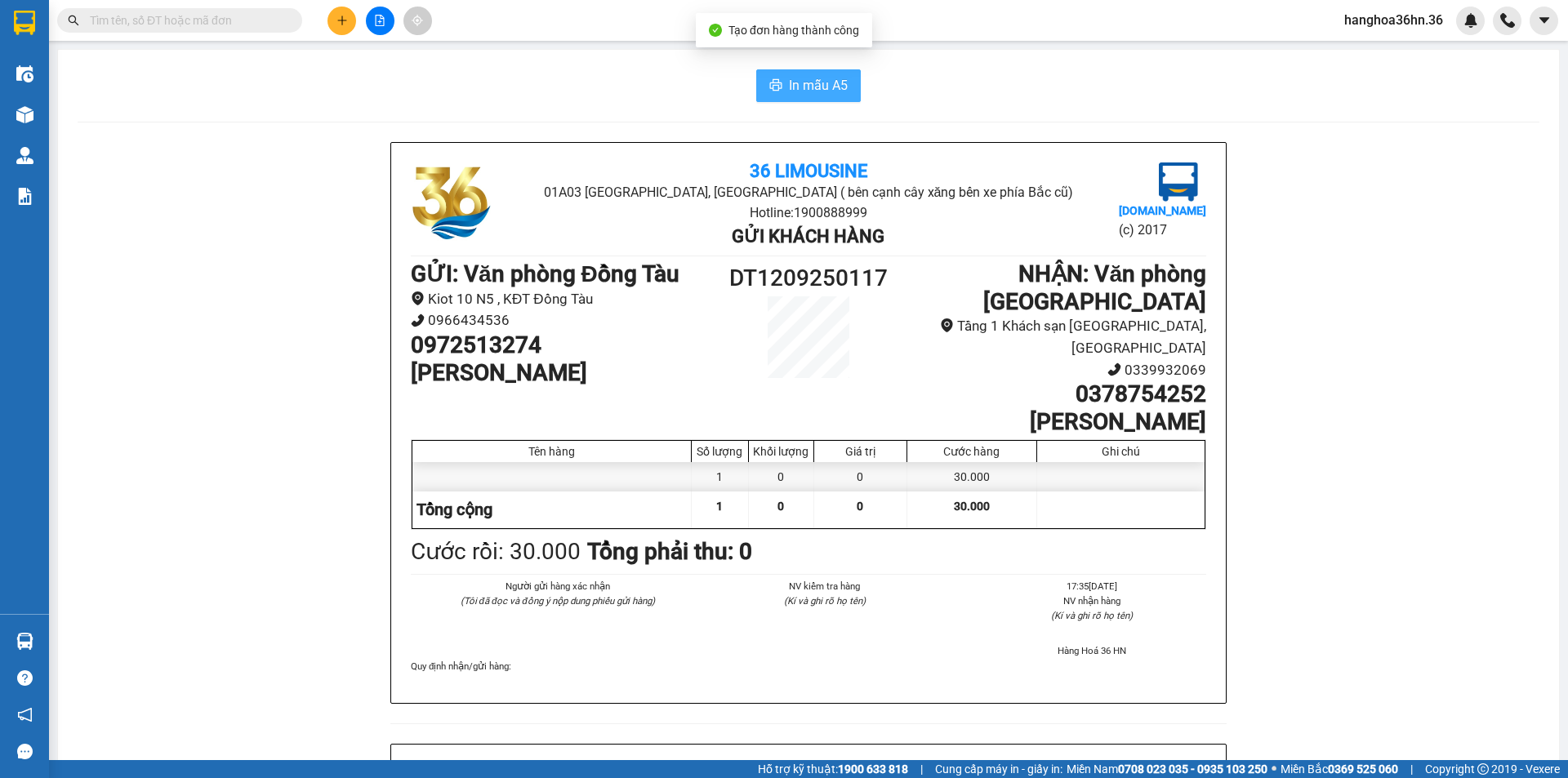
click at [808, 84] on span "In mẫu A5" at bounding box center [817, 85] width 58 height 20
click at [341, 17] on icon "plus" at bounding box center [342, 20] width 11 height 11
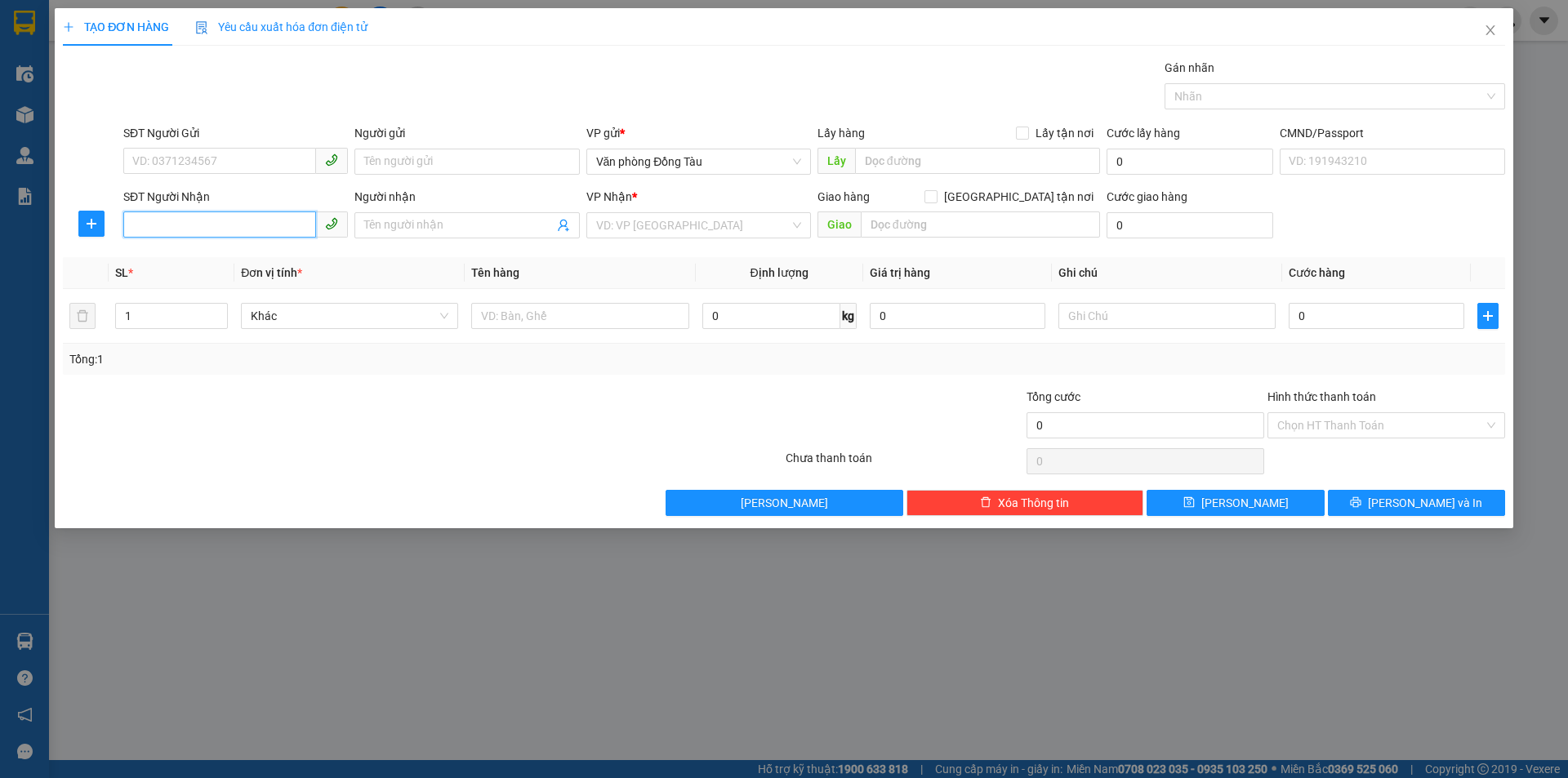
click at [245, 229] on input "SĐT Người Nhận" at bounding box center [220, 224] width 193 height 26
type input "0858997222"
click at [250, 257] on div "0858997222 - huyền" at bounding box center [235, 257] width 205 height 18
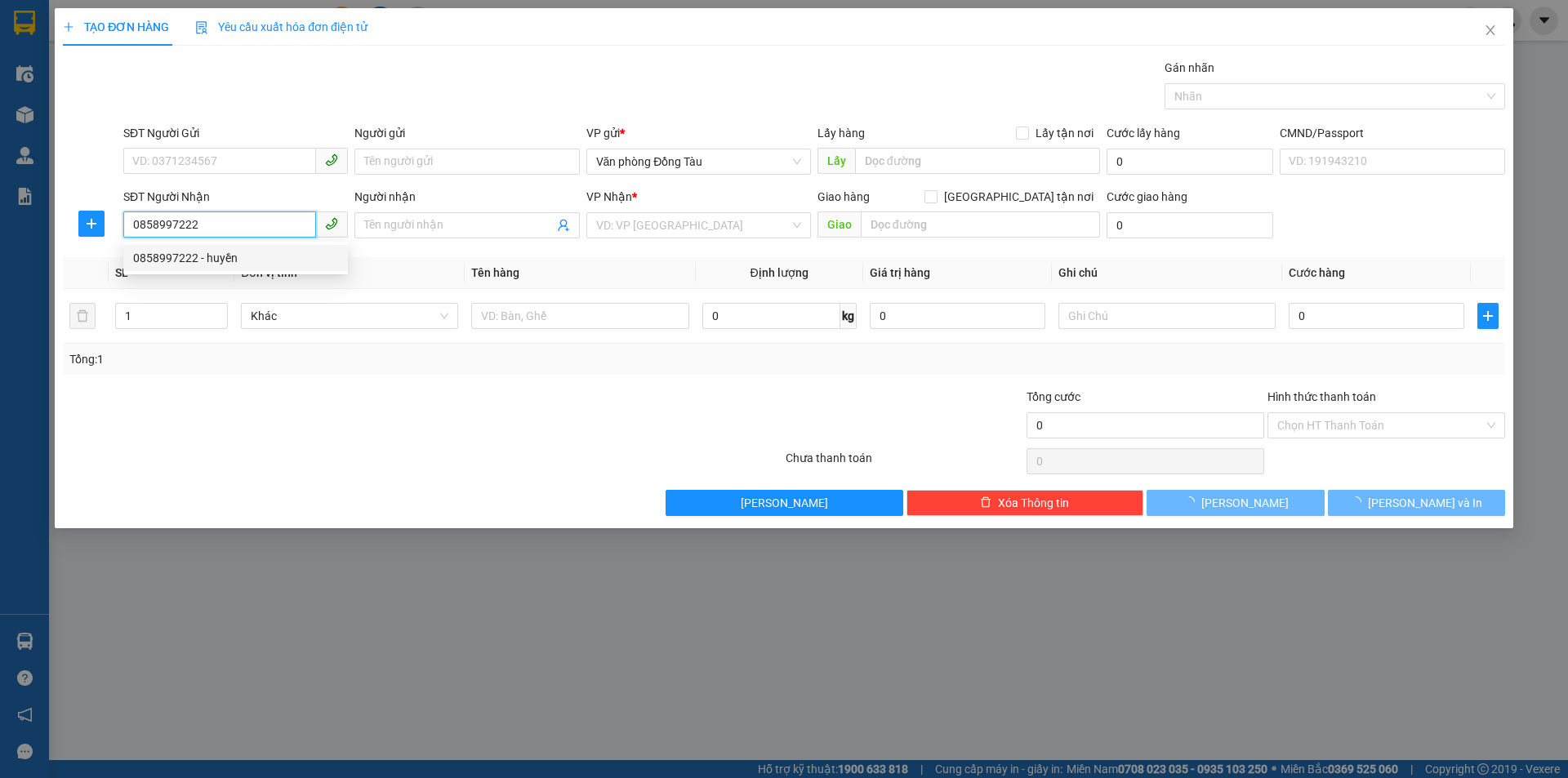
type input "huyền"
type input "NGUYỆT QUẾ 6-58 VINHOME STARCITY"
type input "30.000"
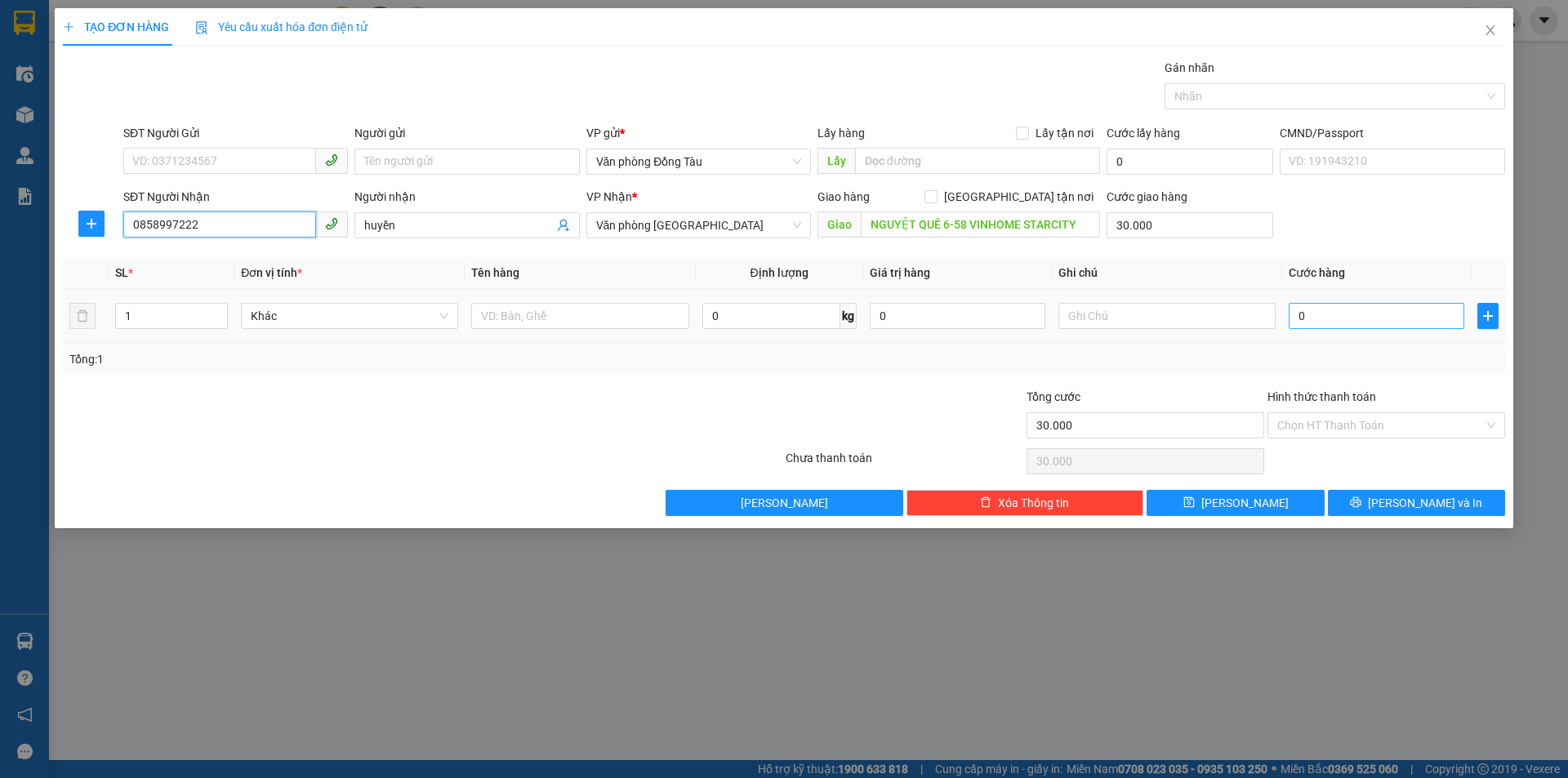
type input "0858997222"
click at [1350, 324] on input "0" at bounding box center [1377, 316] width 176 height 26
type input "3"
type input "30.003"
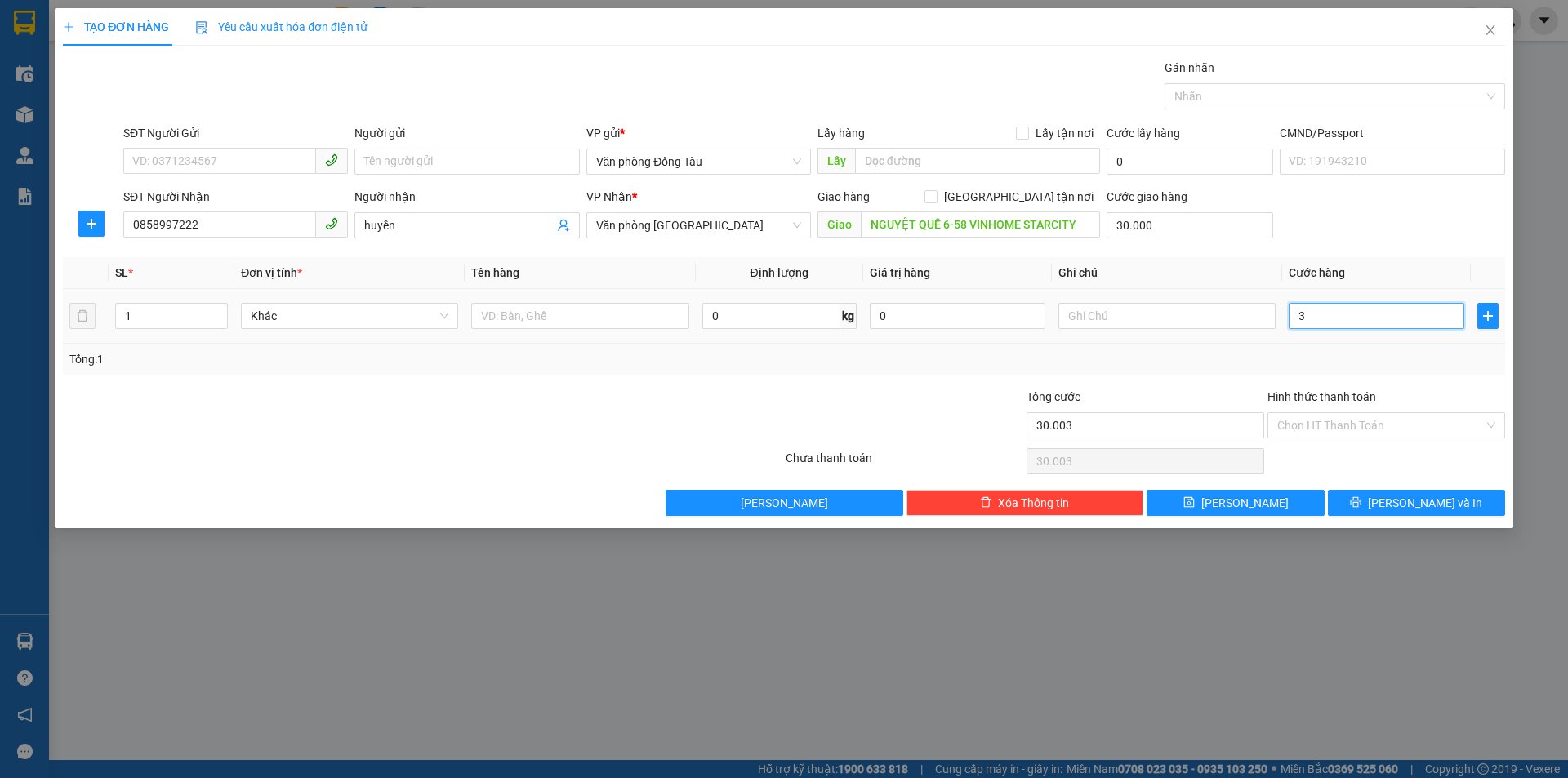
type input "30"
type input "30.030"
type input "300"
type input "30.300"
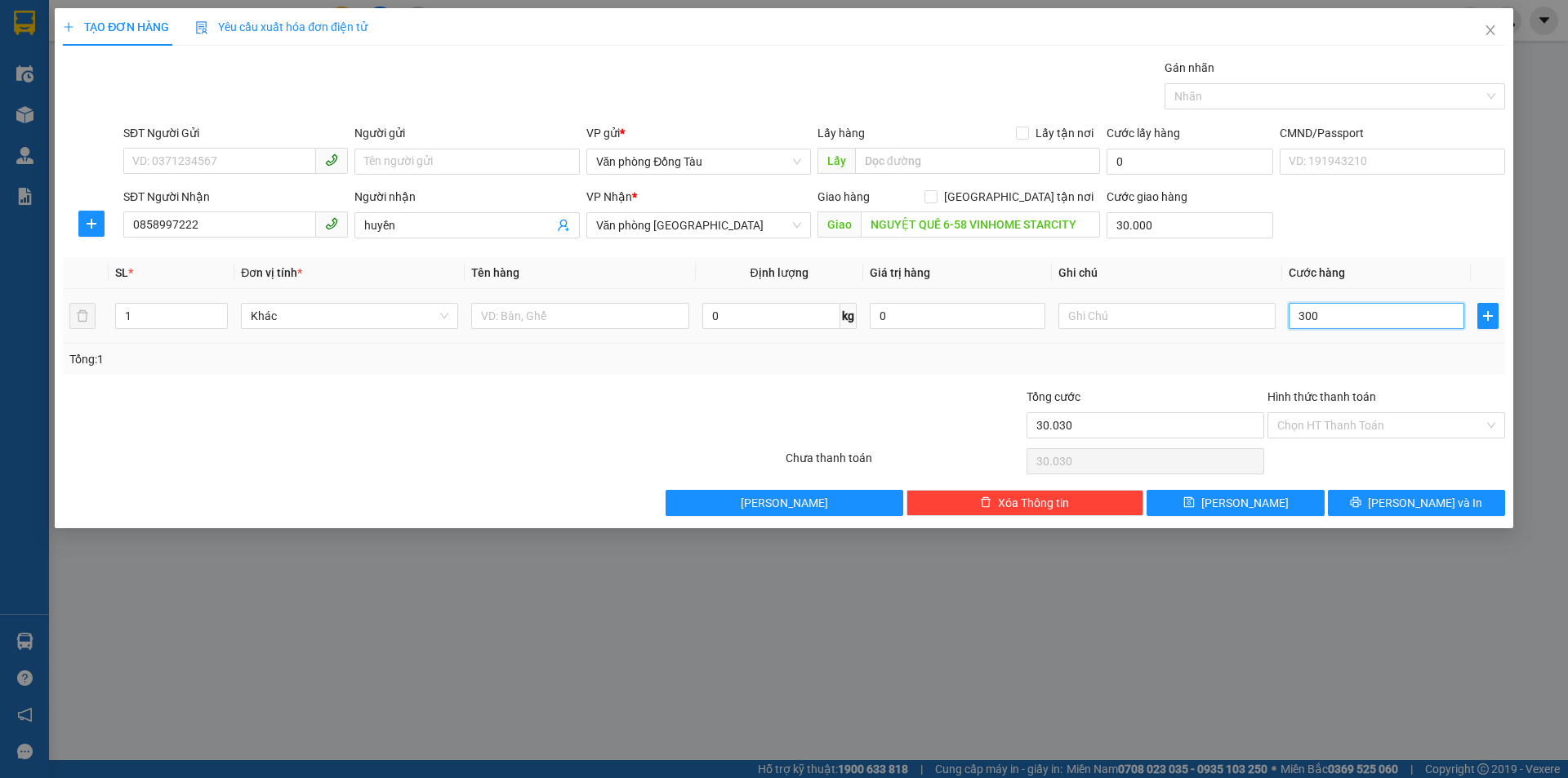
type input "30.300"
type input "3.000"
type input "33.000"
type input "30.000"
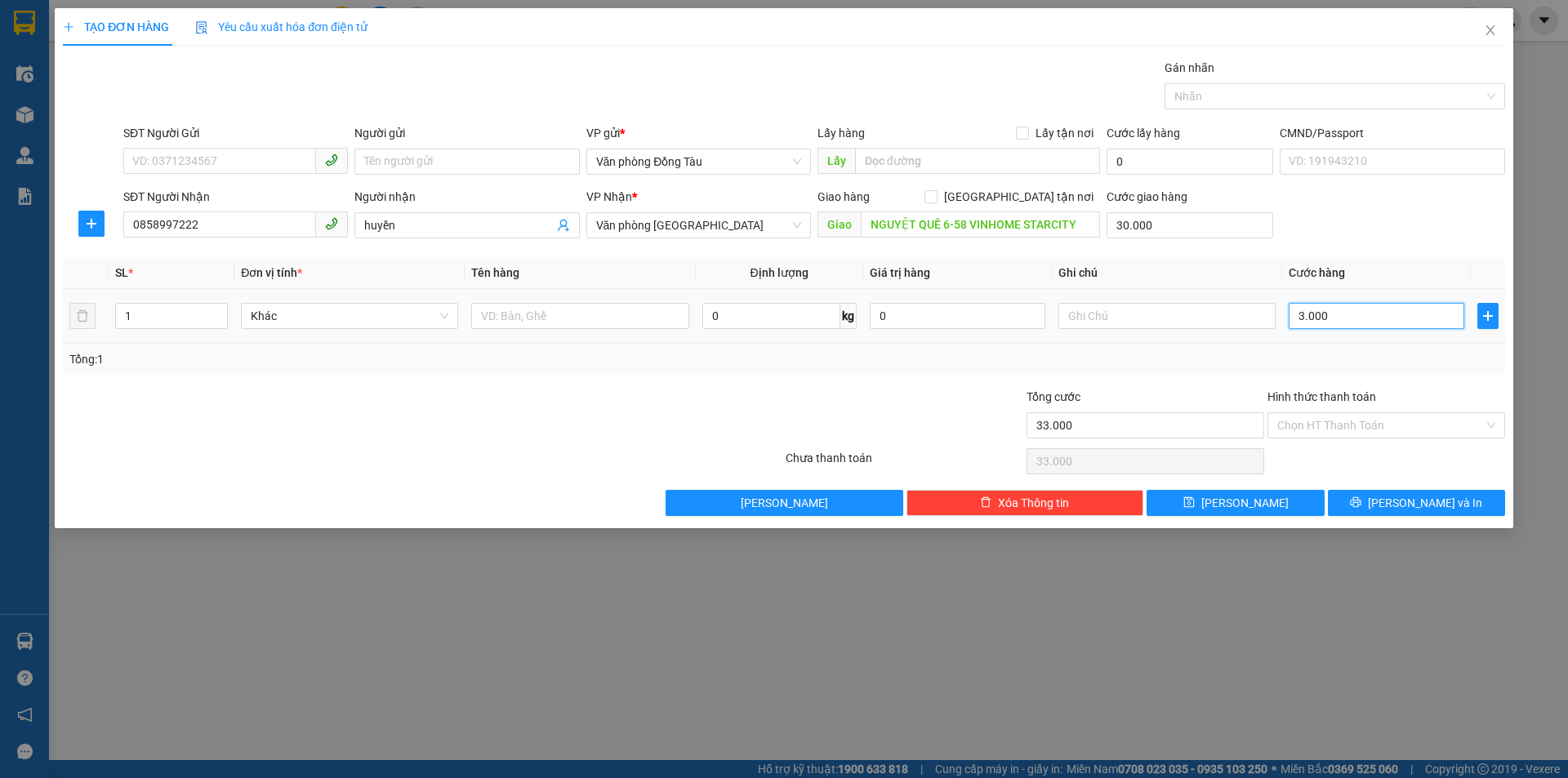
type input "60.000"
type input "30.000"
click at [1392, 511] on button "[PERSON_NAME] và In" at bounding box center [1416, 503] width 177 height 26
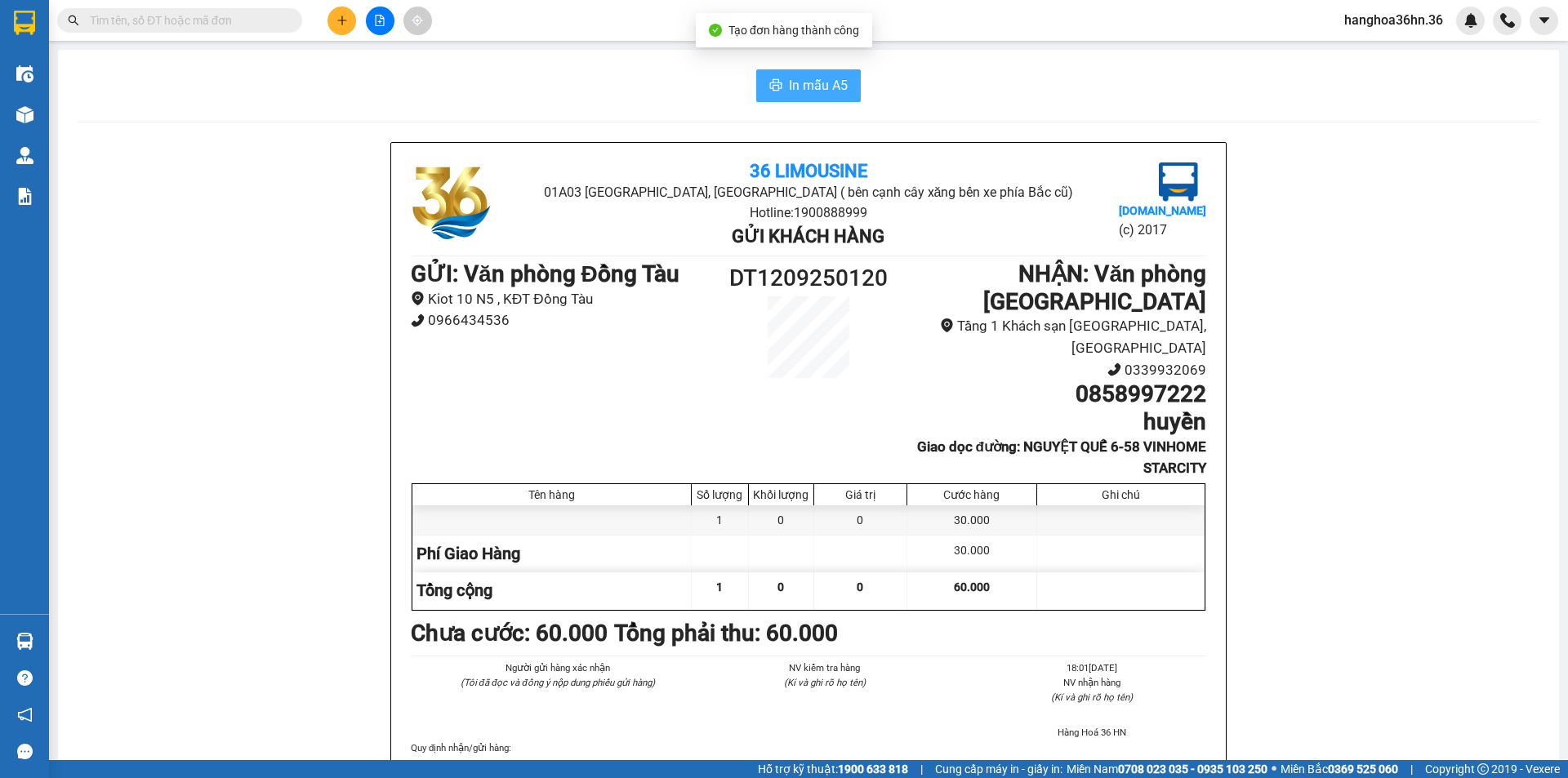
click at [804, 94] on span "In mẫu A5" at bounding box center [817, 85] width 58 height 20
